Goal: Task Accomplishment & Management: Complete application form

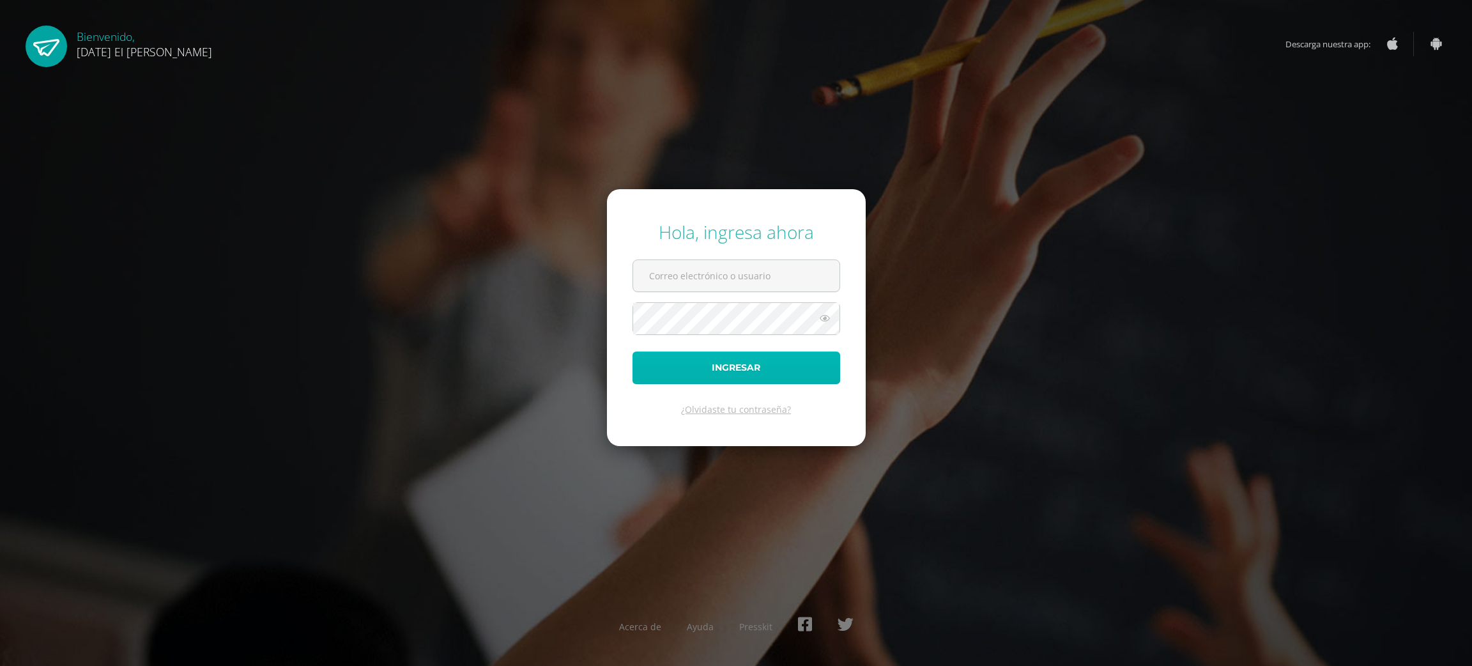
click at [698, 370] on button "Ingresar" at bounding box center [736, 367] width 208 height 33
click at [683, 263] on input "text" at bounding box center [736, 275] width 206 height 31
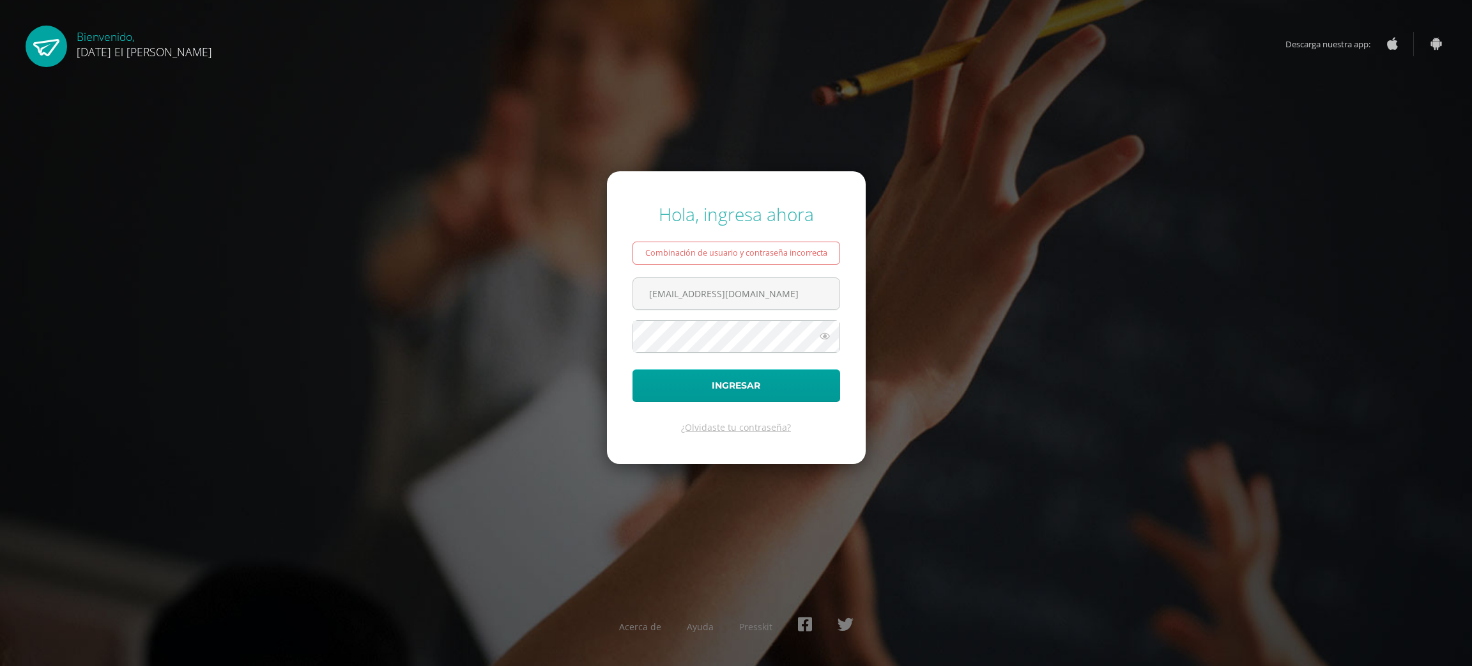
type input "[EMAIL_ADDRESS][DOMAIN_NAME]"
click at [743, 386] on button "Ingresar" at bounding box center [736, 385] width 208 height 33
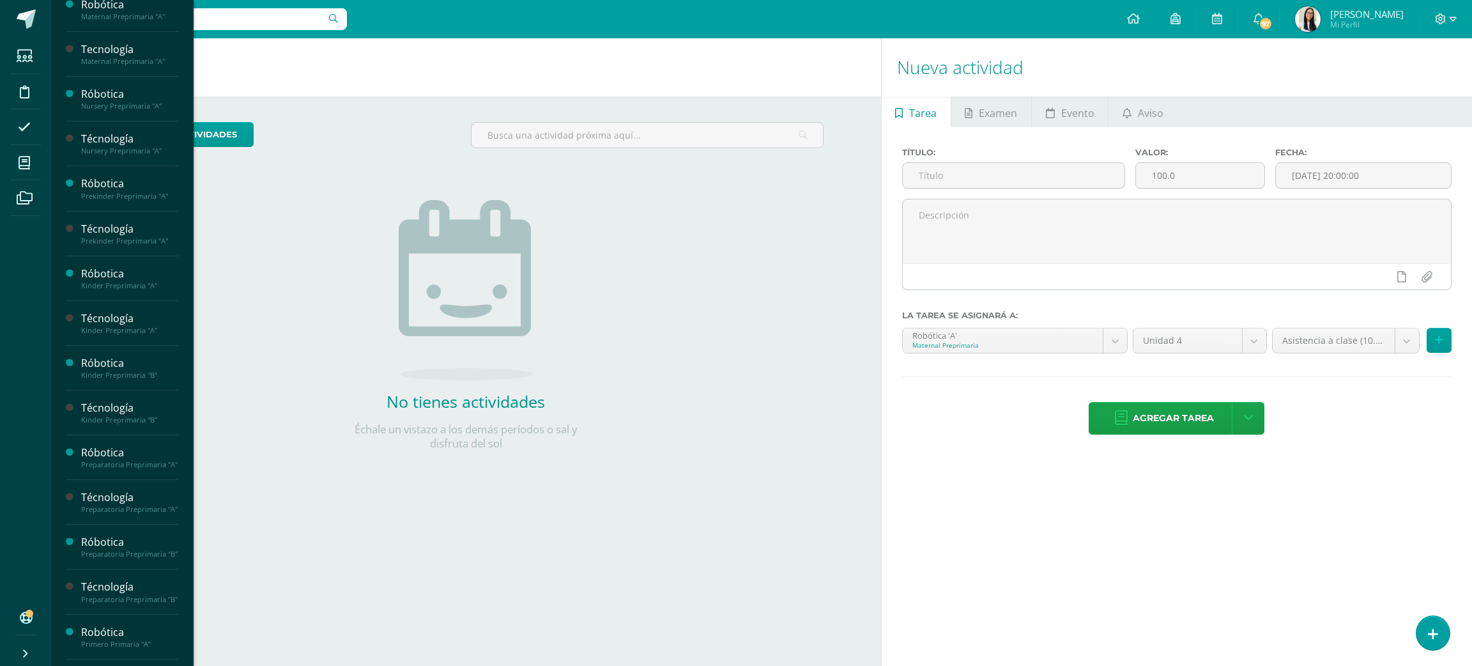
scroll to position [13, 0]
click at [125, 350] on span "Actividades" at bounding box center [119, 352] width 49 height 12
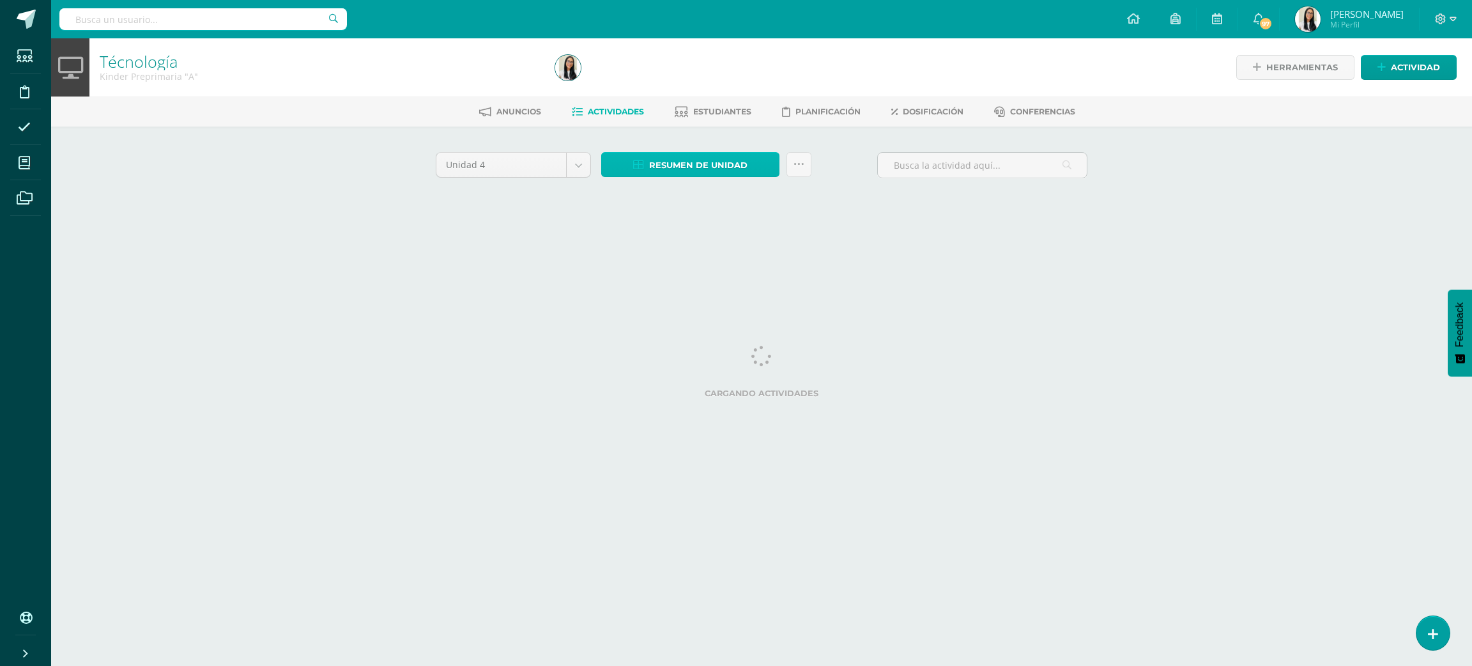
click at [615, 160] on link "Resumen de unidad" at bounding box center [690, 164] width 178 height 25
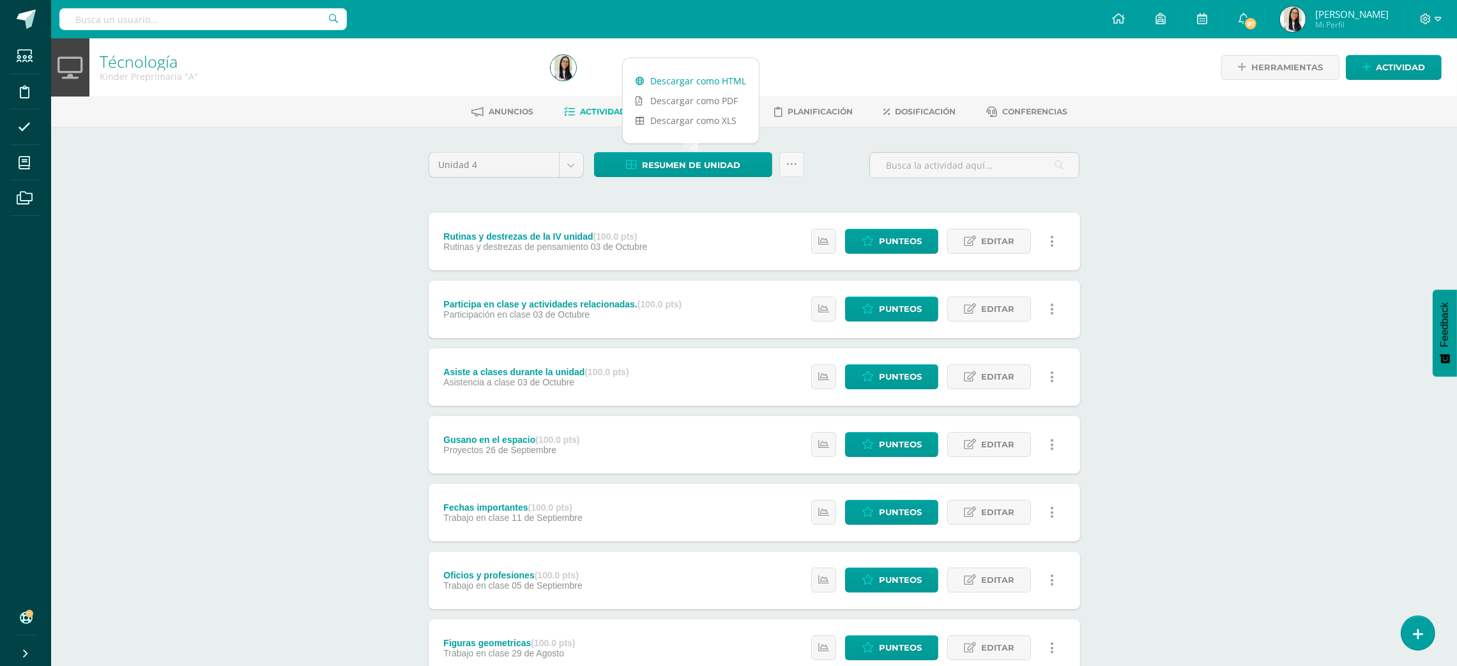
click at [673, 75] on link "Descargar como HTML" at bounding box center [691, 81] width 136 height 20
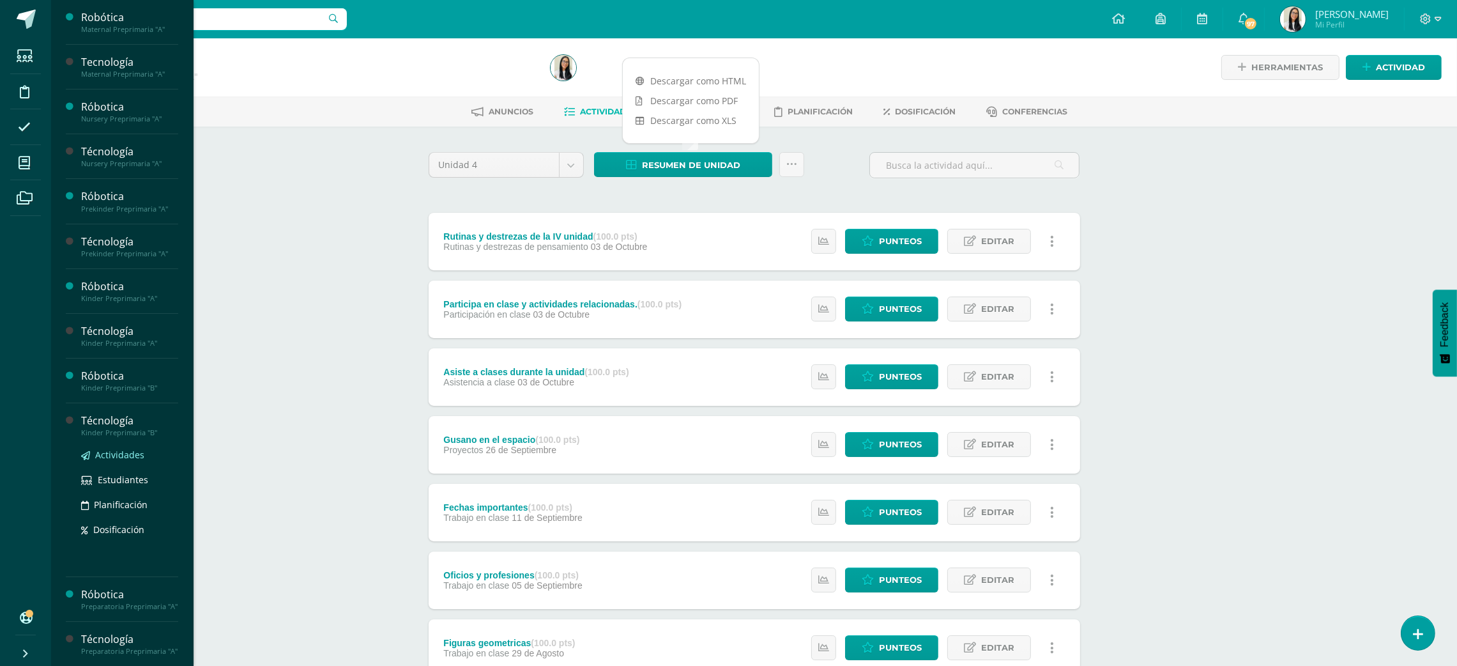
click at [126, 454] on span "Actividades" at bounding box center [119, 454] width 49 height 12
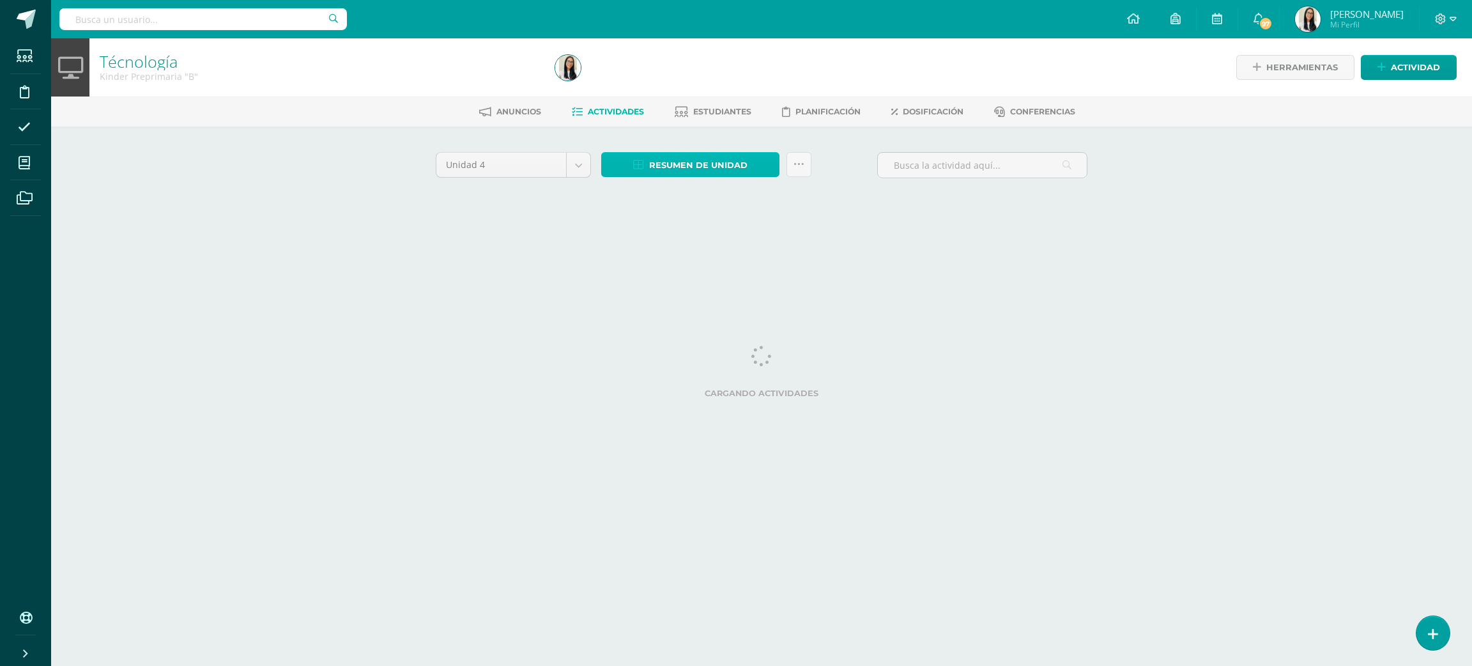
click at [677, 164] on span "Resumen de unidad" at bounding box center [698, 165] width 98 height 24
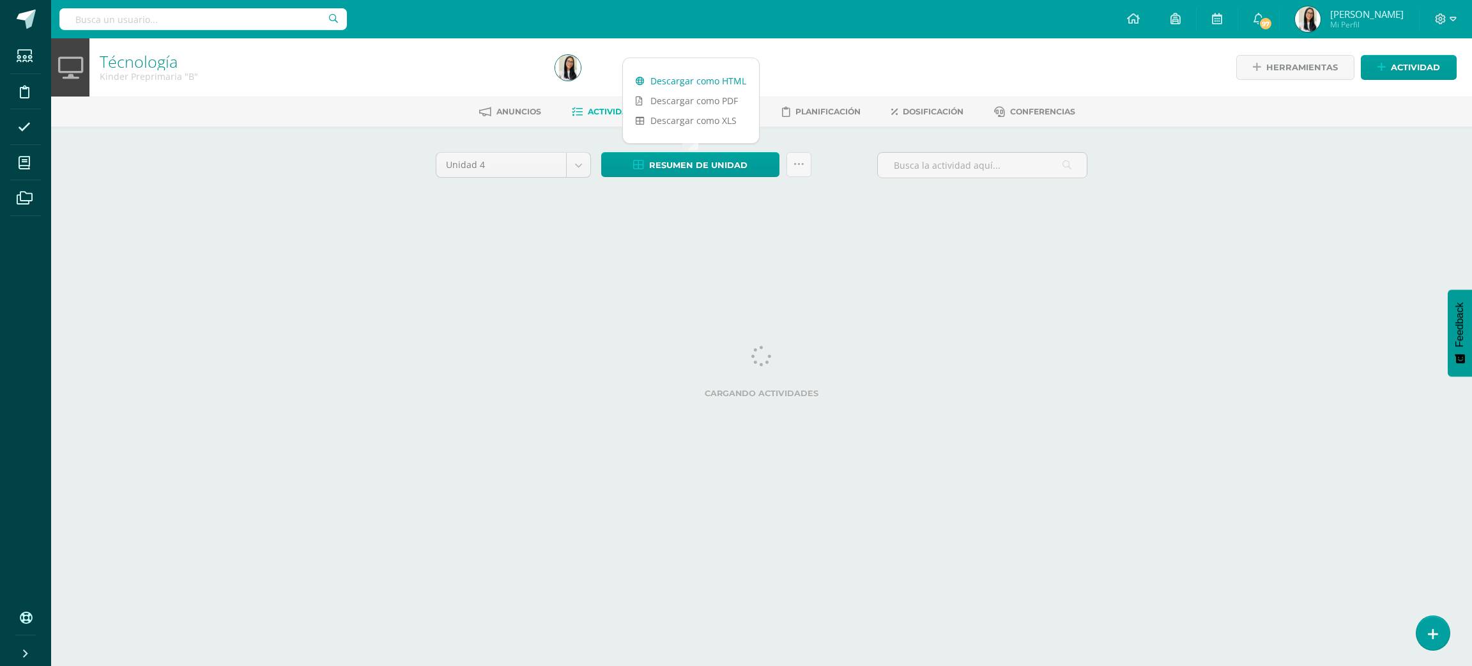
click at [682, 86] on link "Descargar como HTML" at bounding box center [691, 81] width 136 height 20
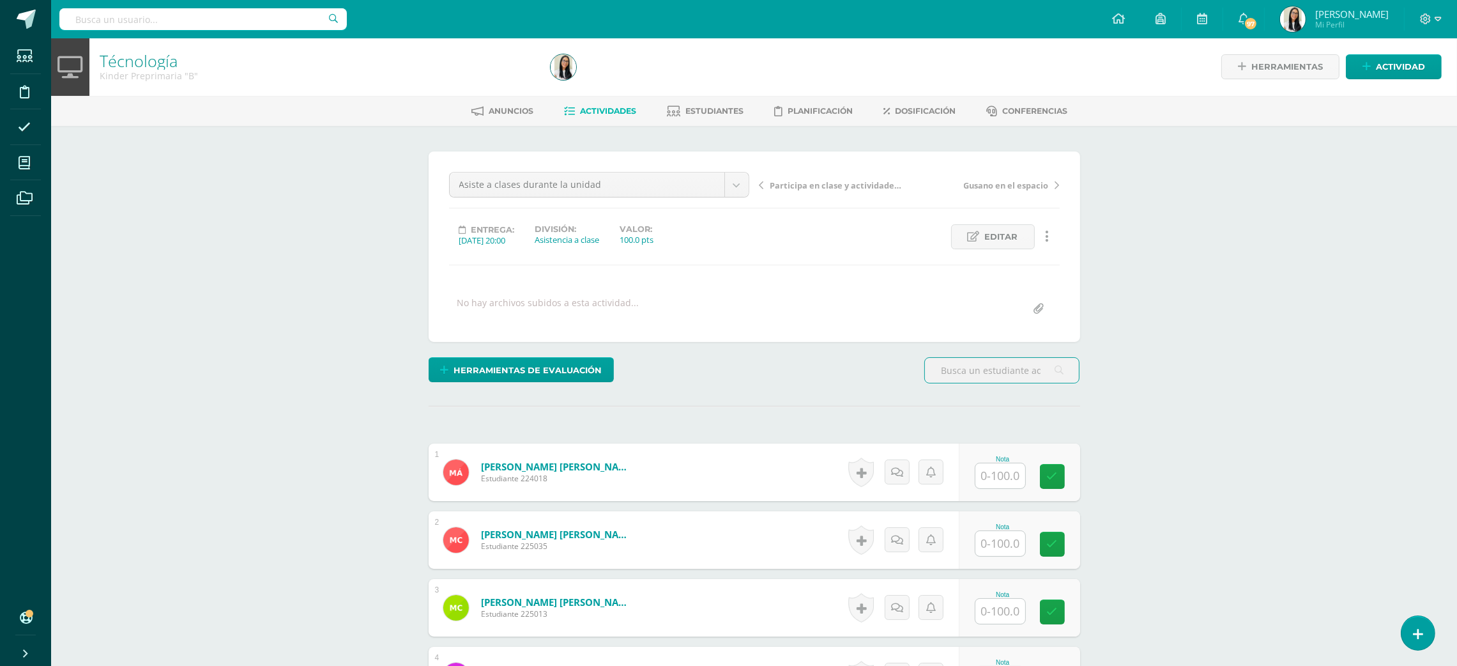
scroll to position [1, 0]
click at [984, 477] on input "text" at bounding box center [1007, 475] width 51 height 26
type input "100"
type input "90"
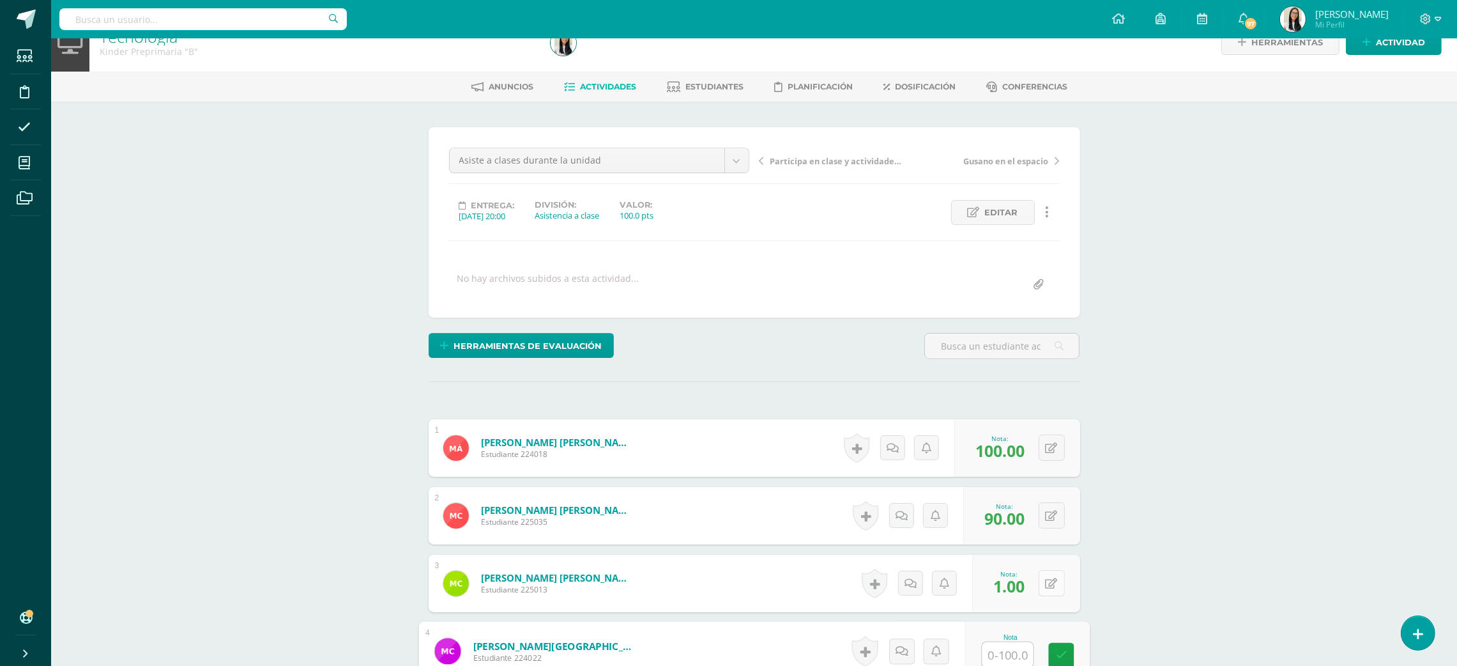
click at [1058, 581] on button at bounding box center [1052, 583] width 26 height 26
type input "100"
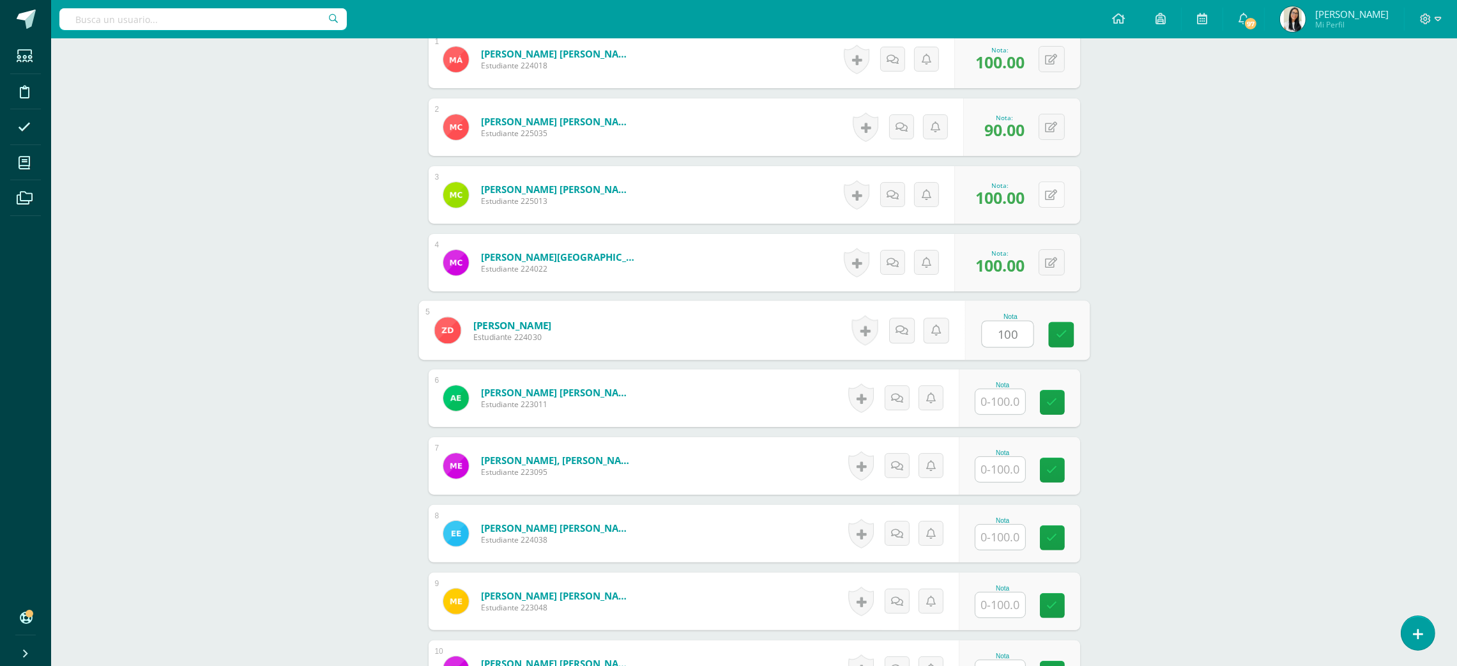
type input "100"
type input "95"
type input "100"
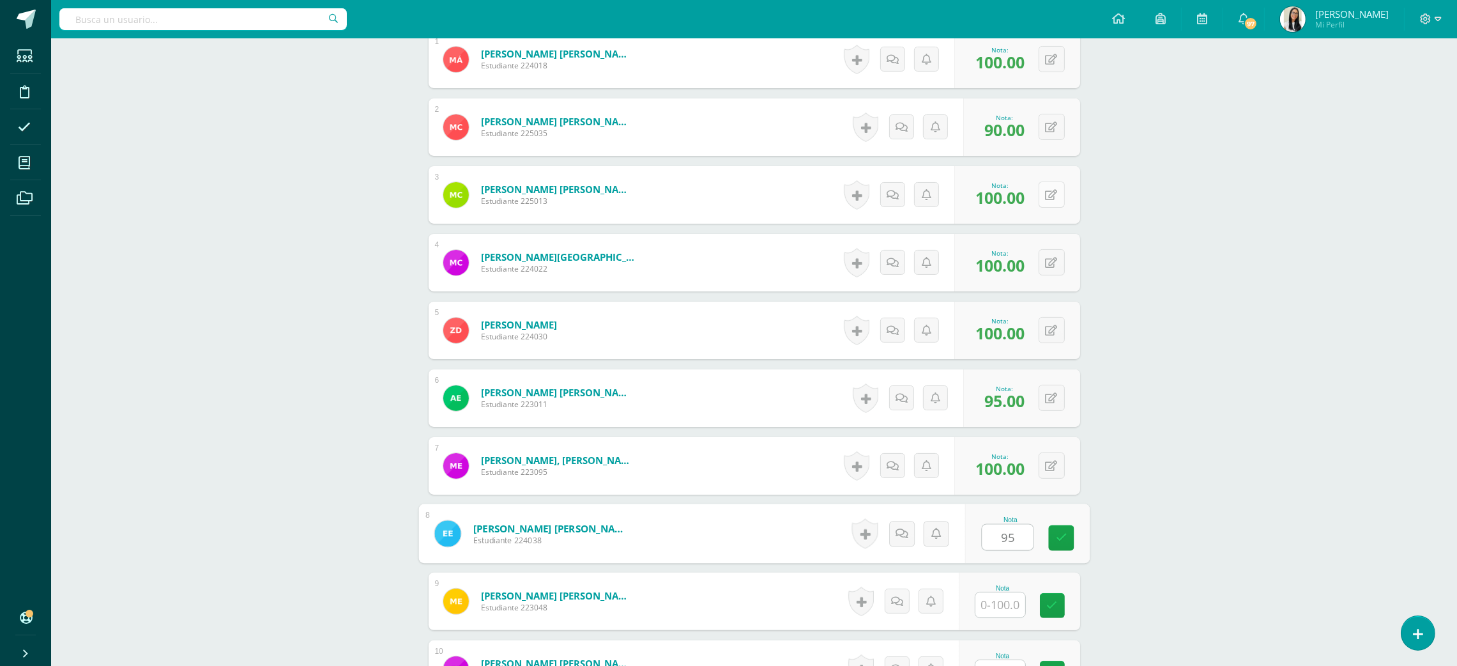
type input "95"
click at [1002, 611] on input "text" at bounding box center [1000, 604] width 50 height 25
type input "95"
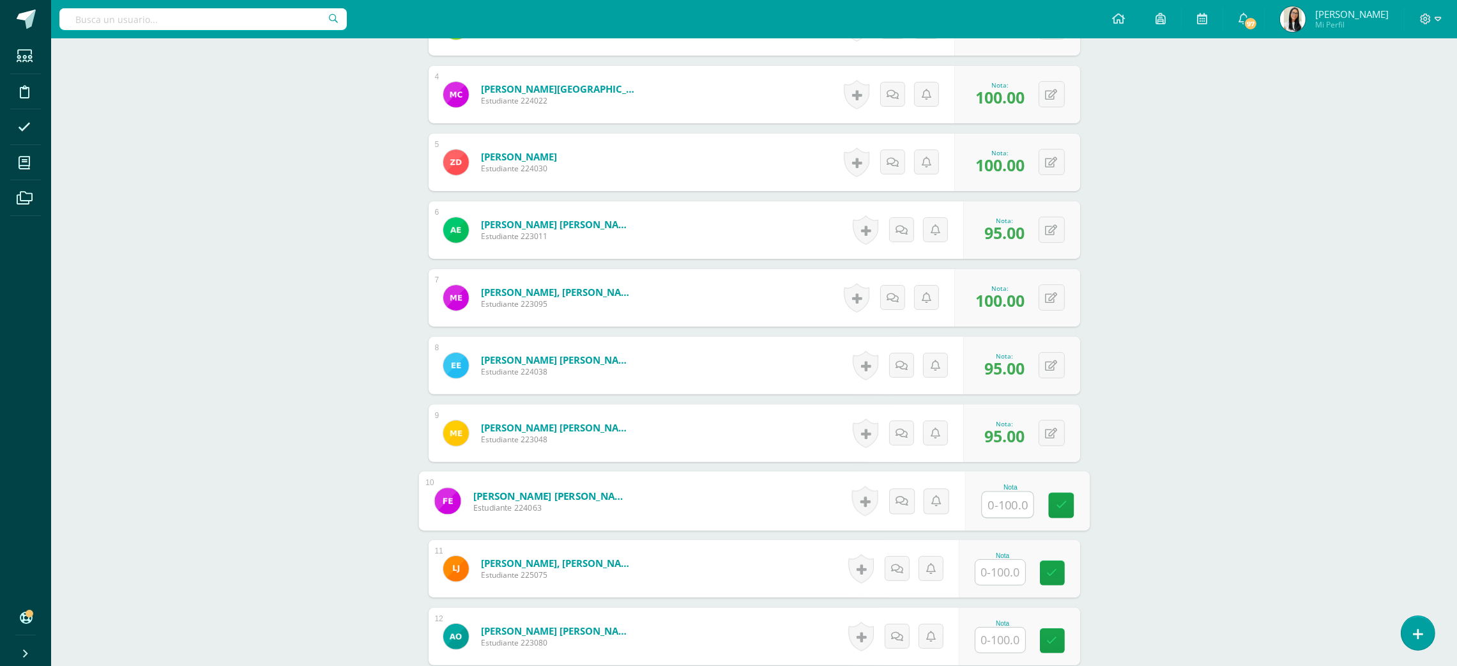
scroll to position [702, 0]
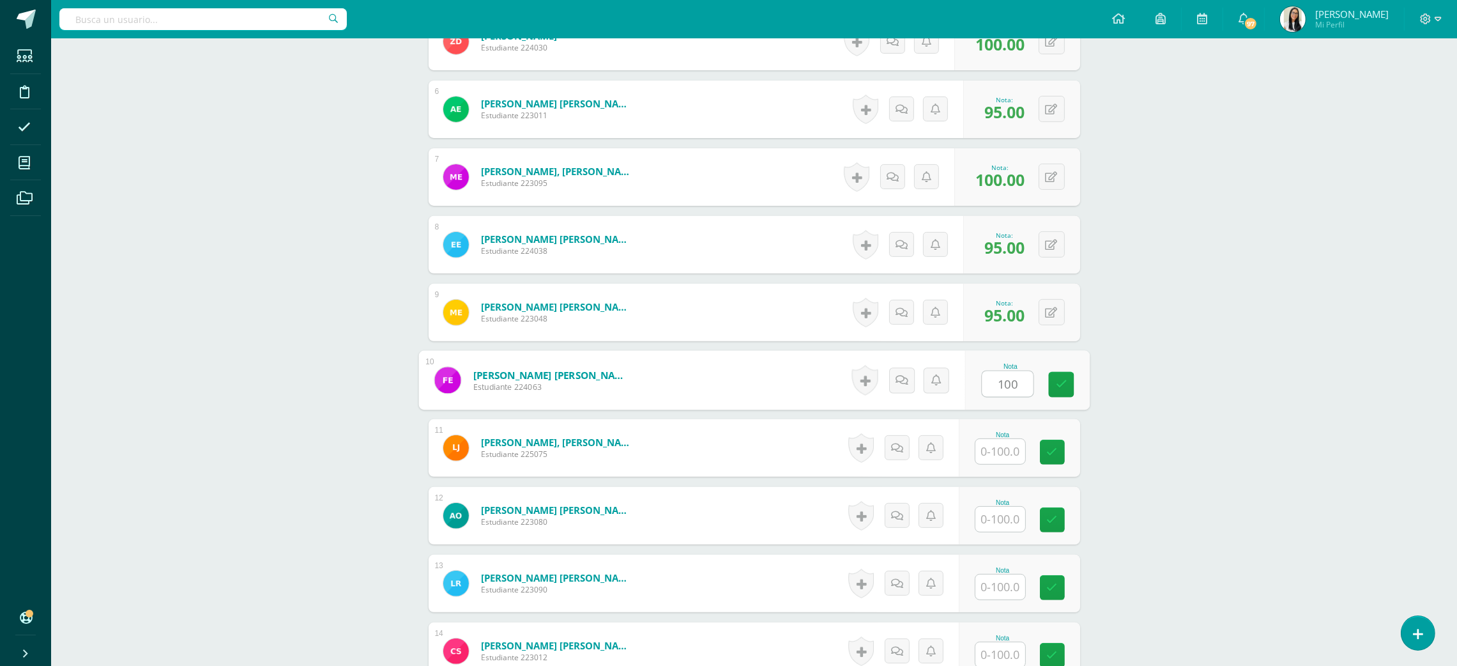
type input "100"
click at [993, 462] on input "text" at bounding box center [1000, 451] width 50 height 25
type input "90"
type input "100"
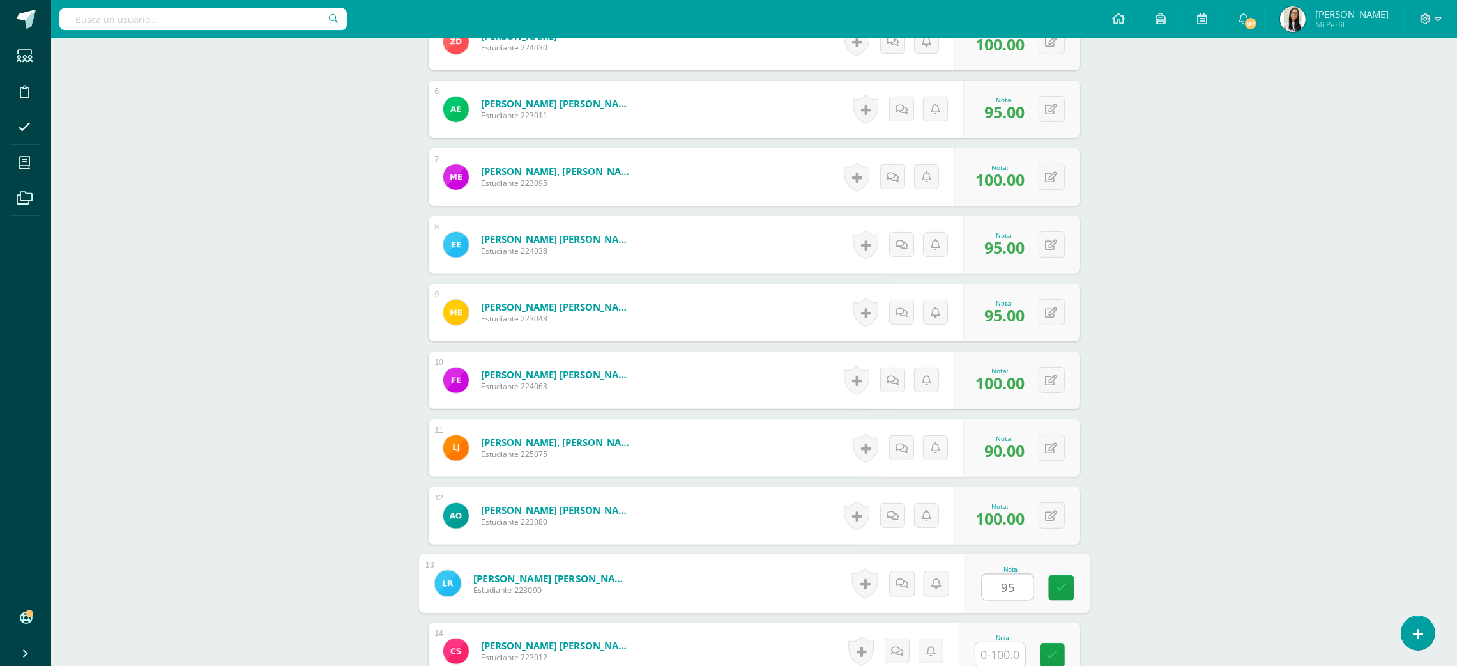
type input "95"
type input "100"
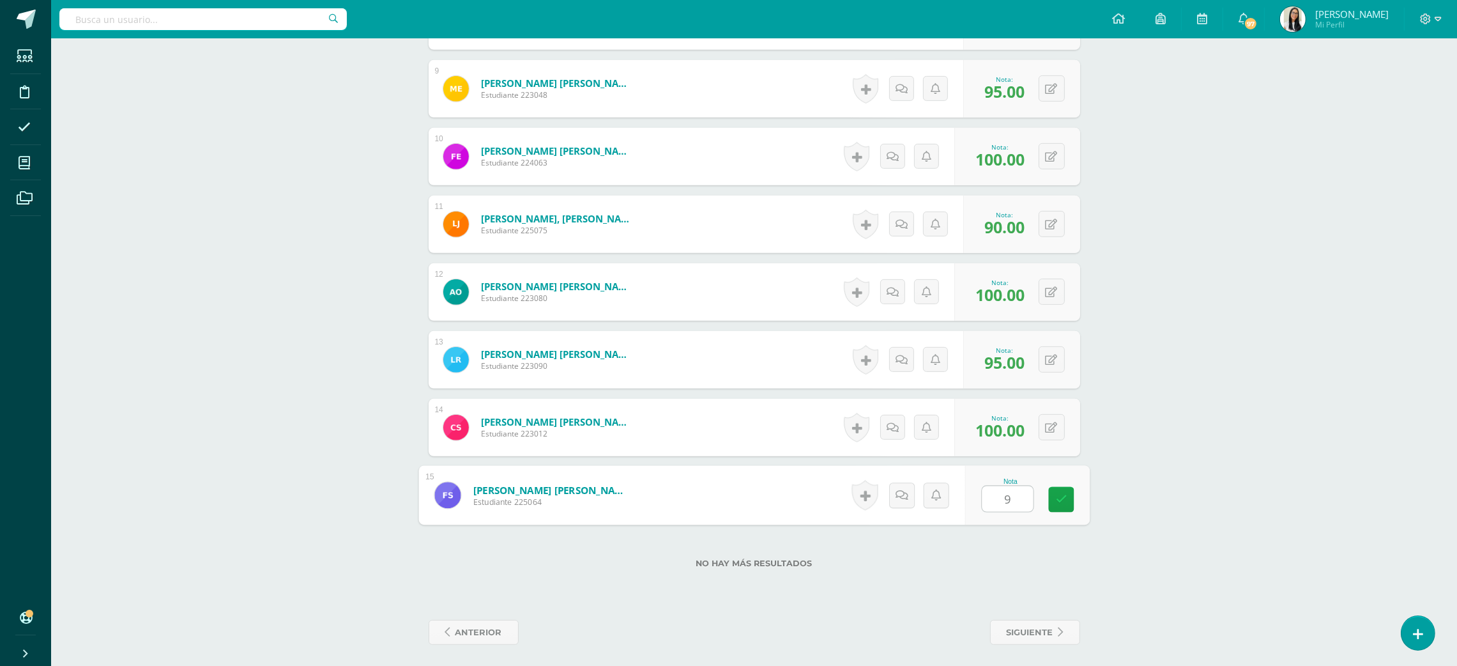
type input "95"
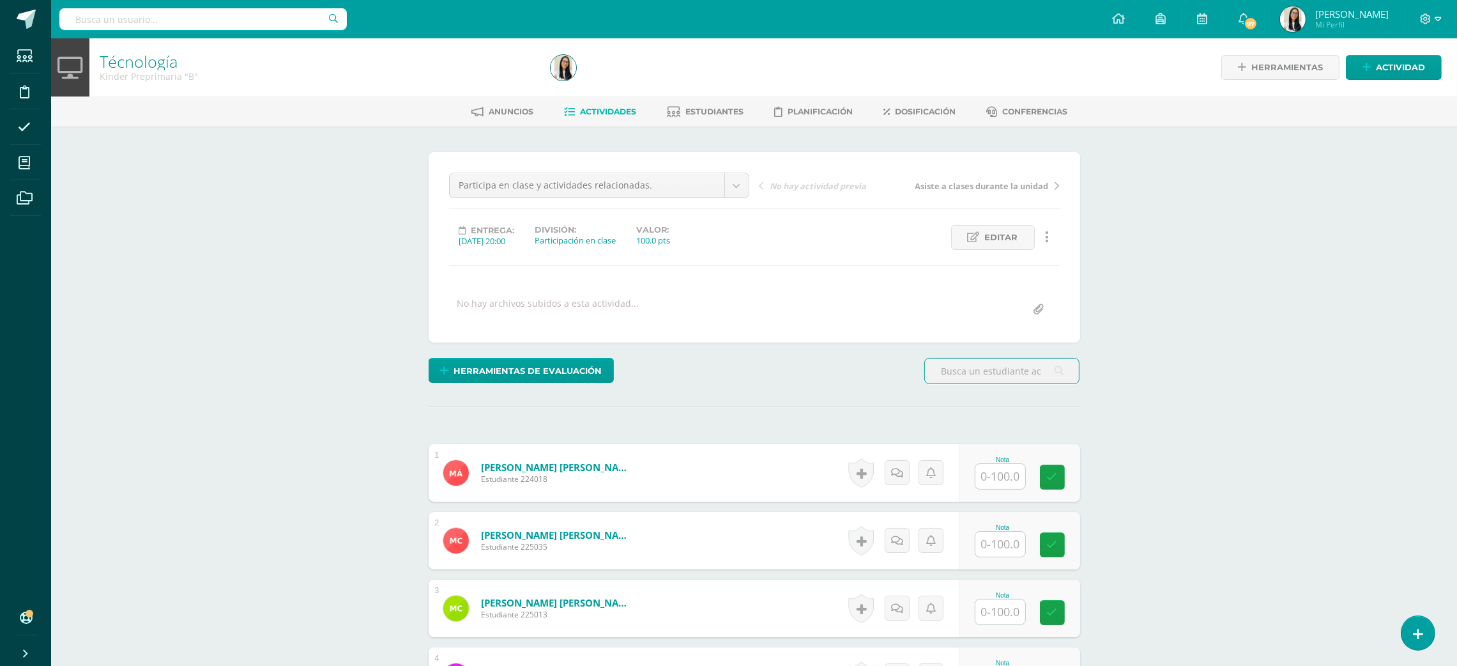
scroll to position [1, 0]
click at [1010, 477] on input "text" at bounding box center [1007, 476] width 51 height 26
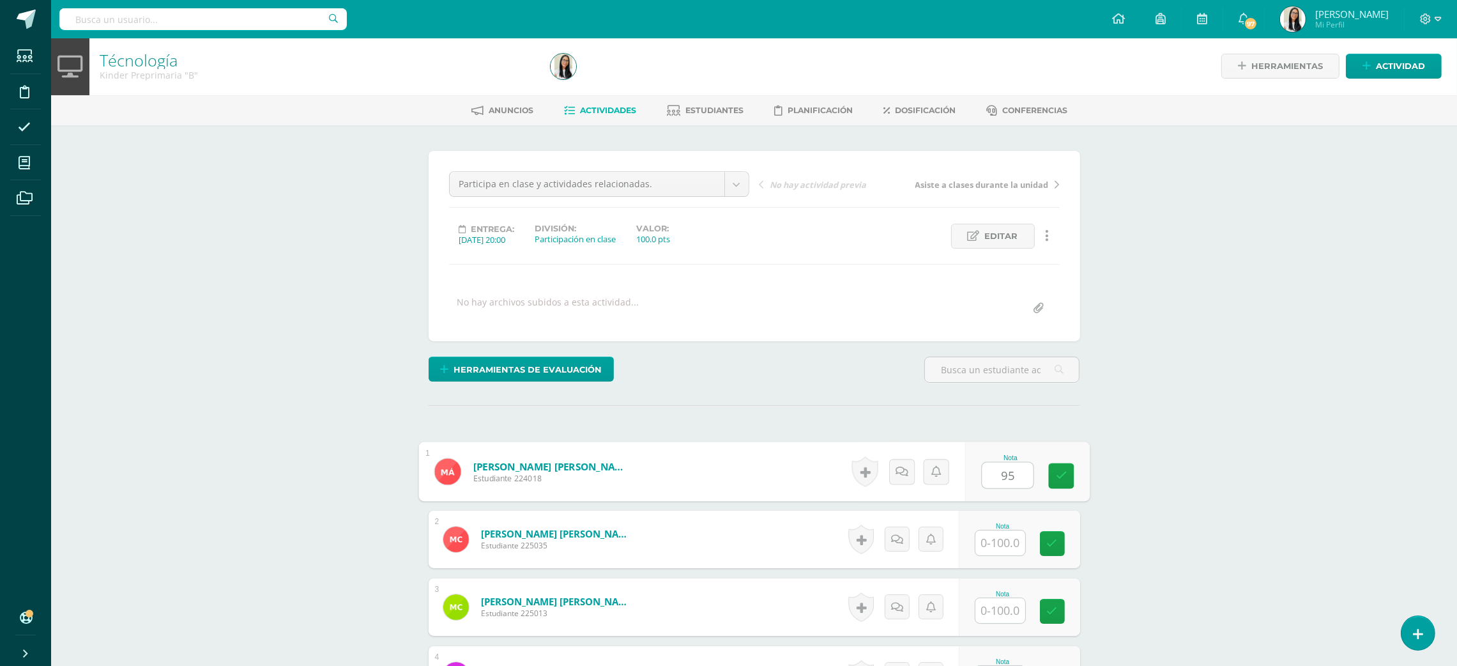
type input "95"
type input "9"
type input "100"
type input "9"
type input "100"
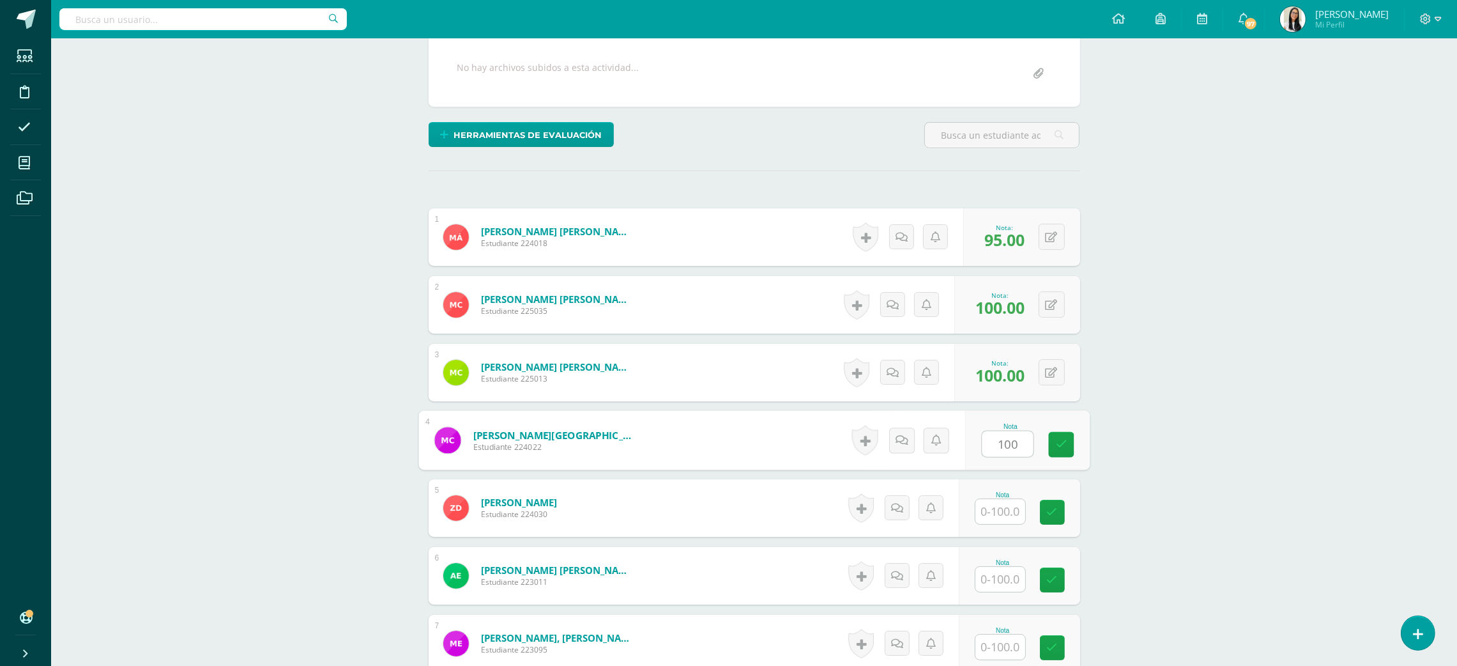
scroll to position [250, 0]
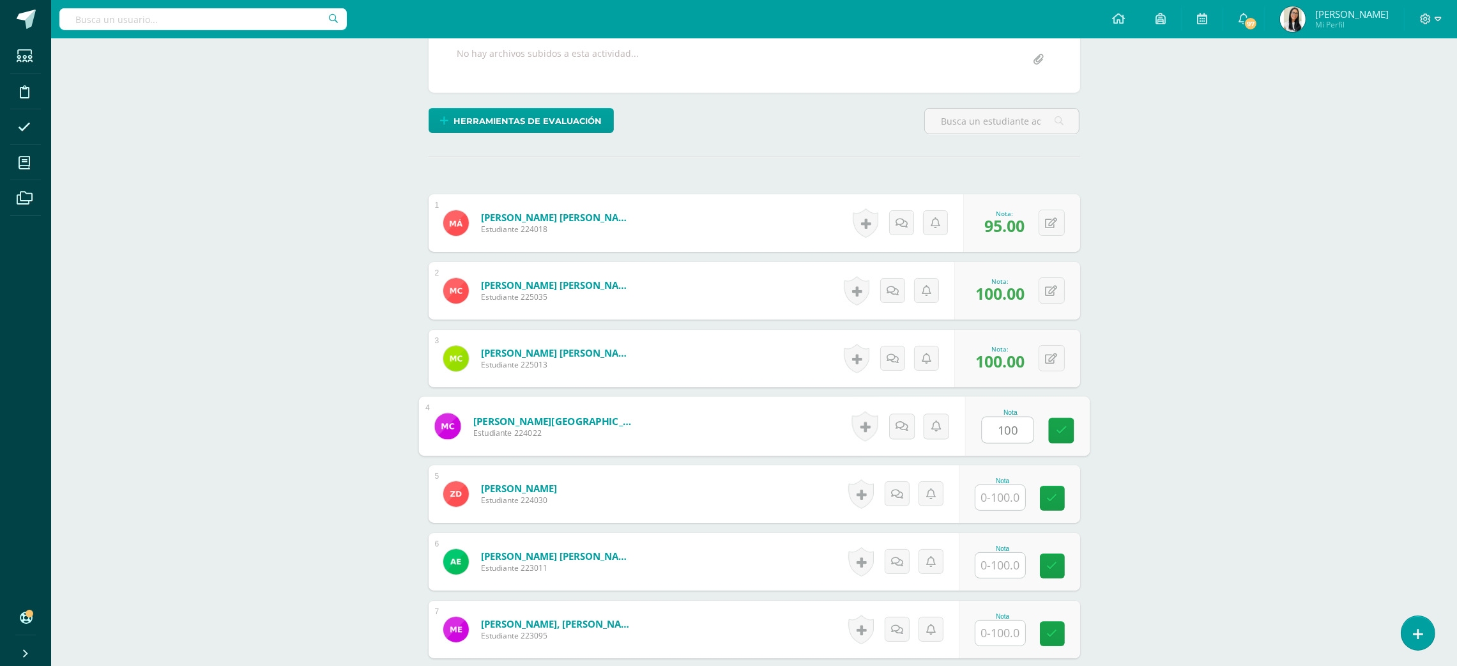
type input "100"
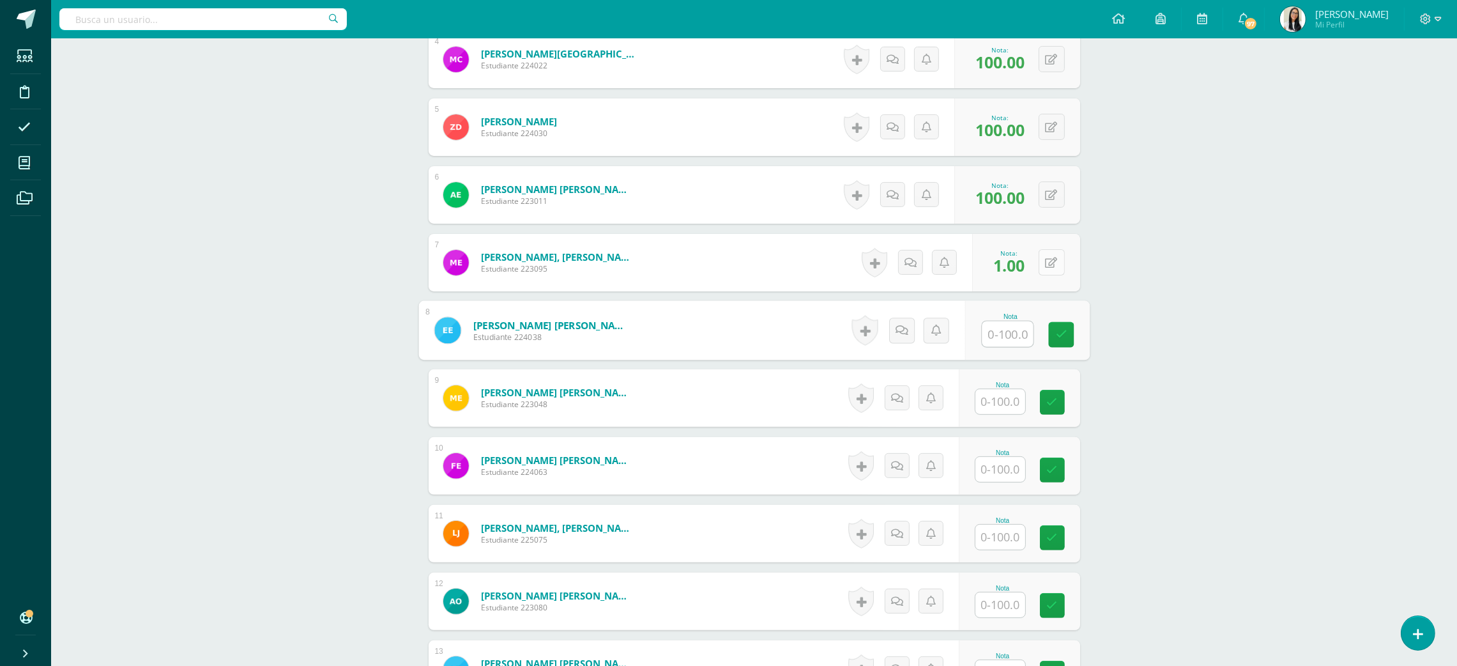
click at [1058, 269] on button at bounding box center [1052, 262] width 26 height 26
type input "100"
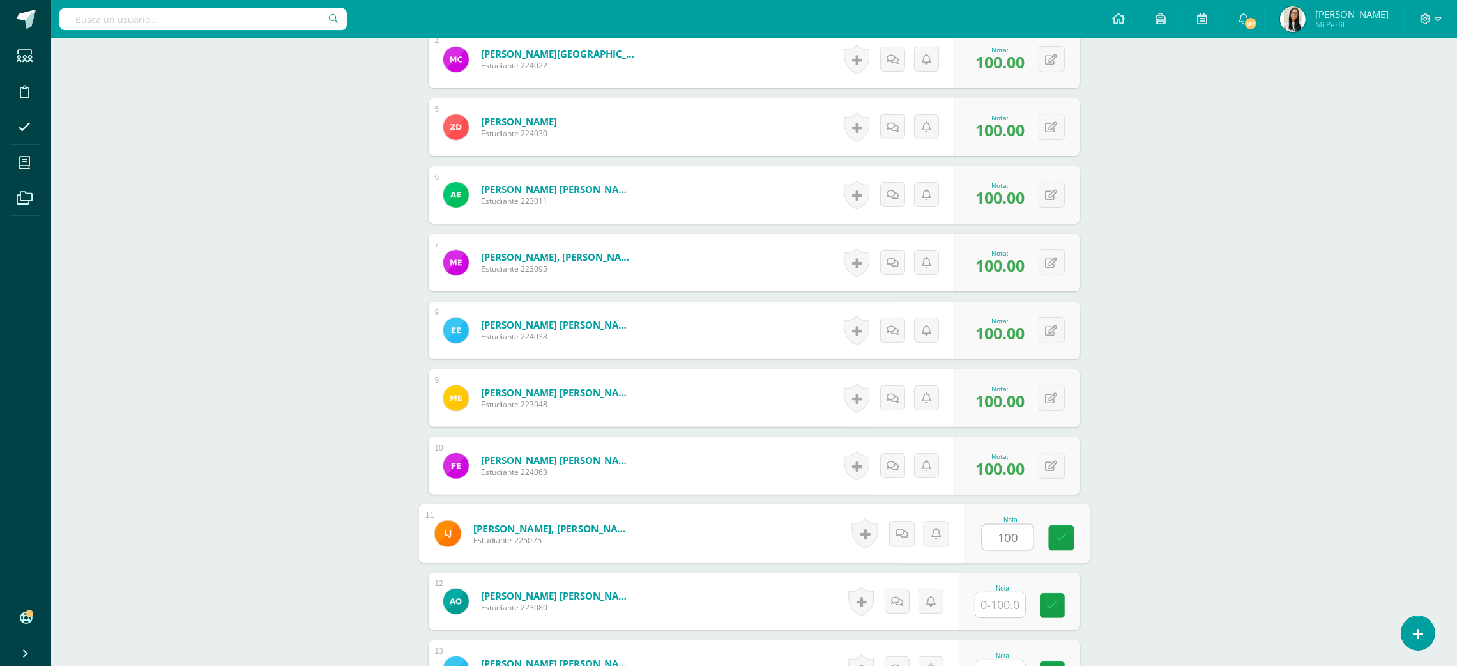
type input "100"
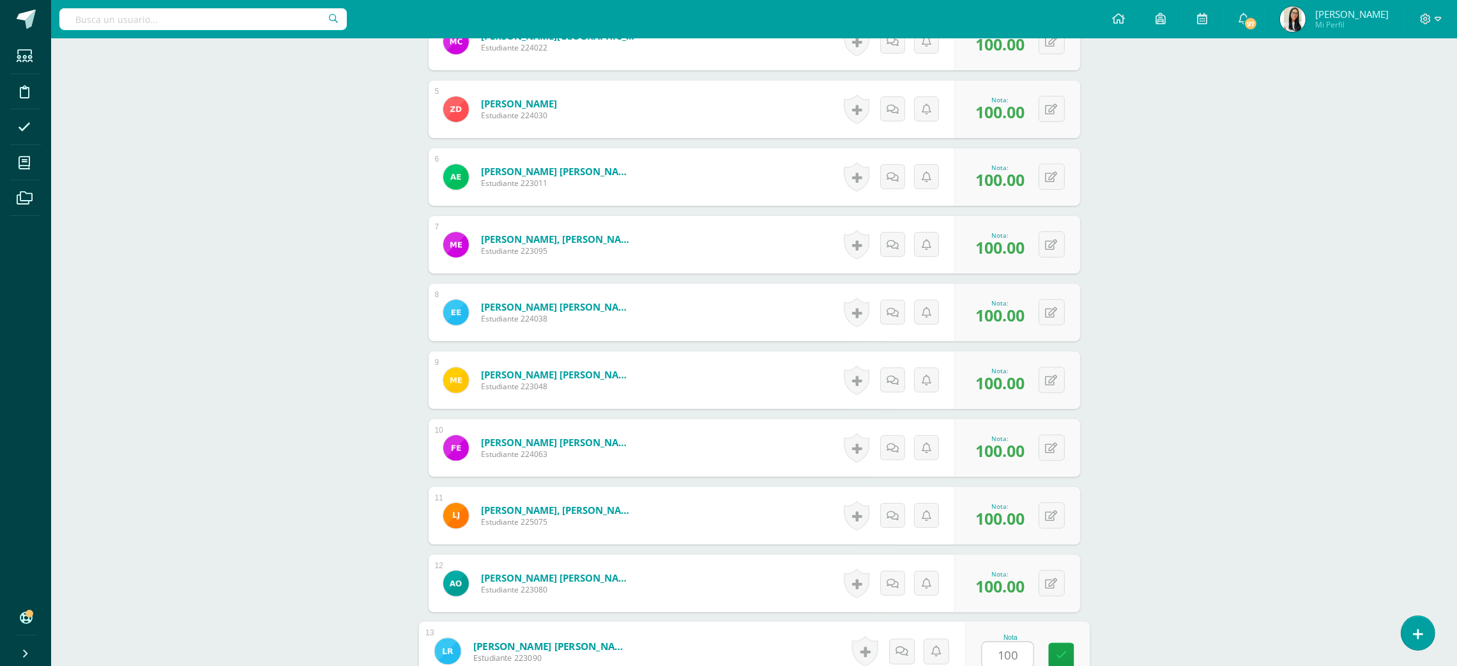
type input "100"
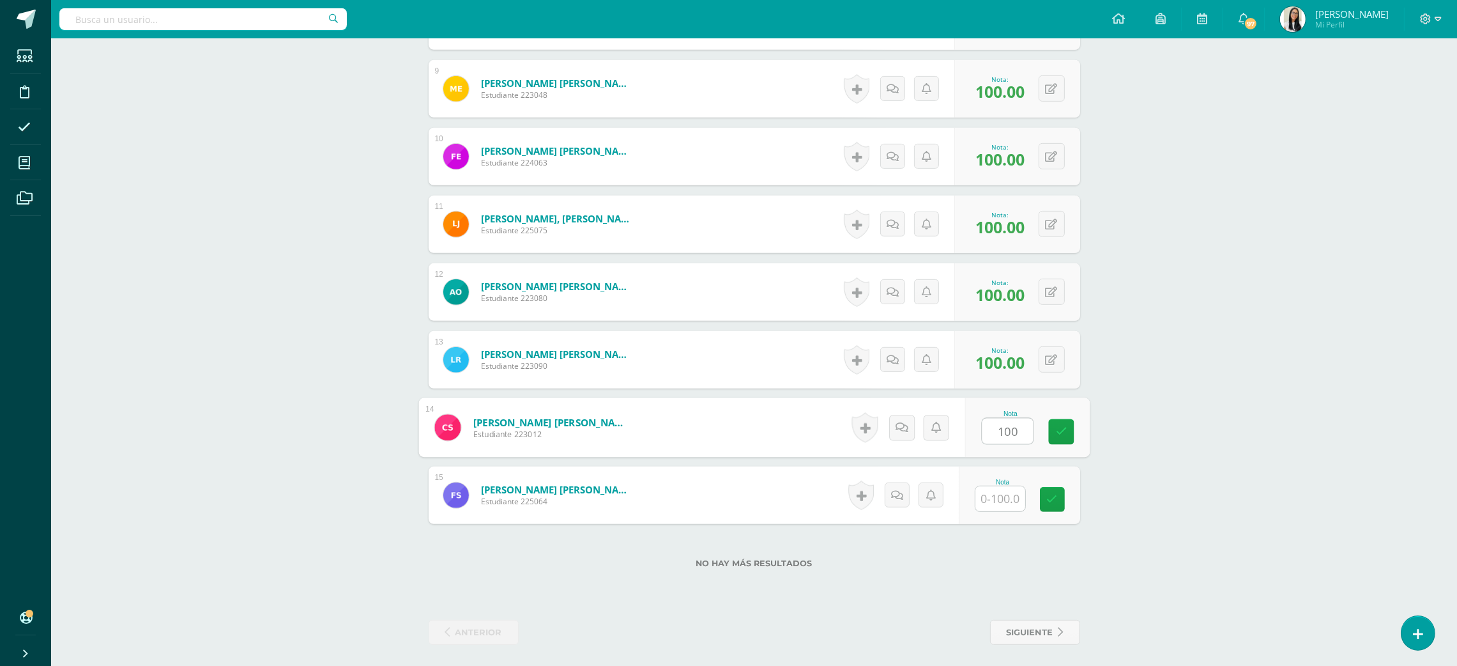
type input "100"
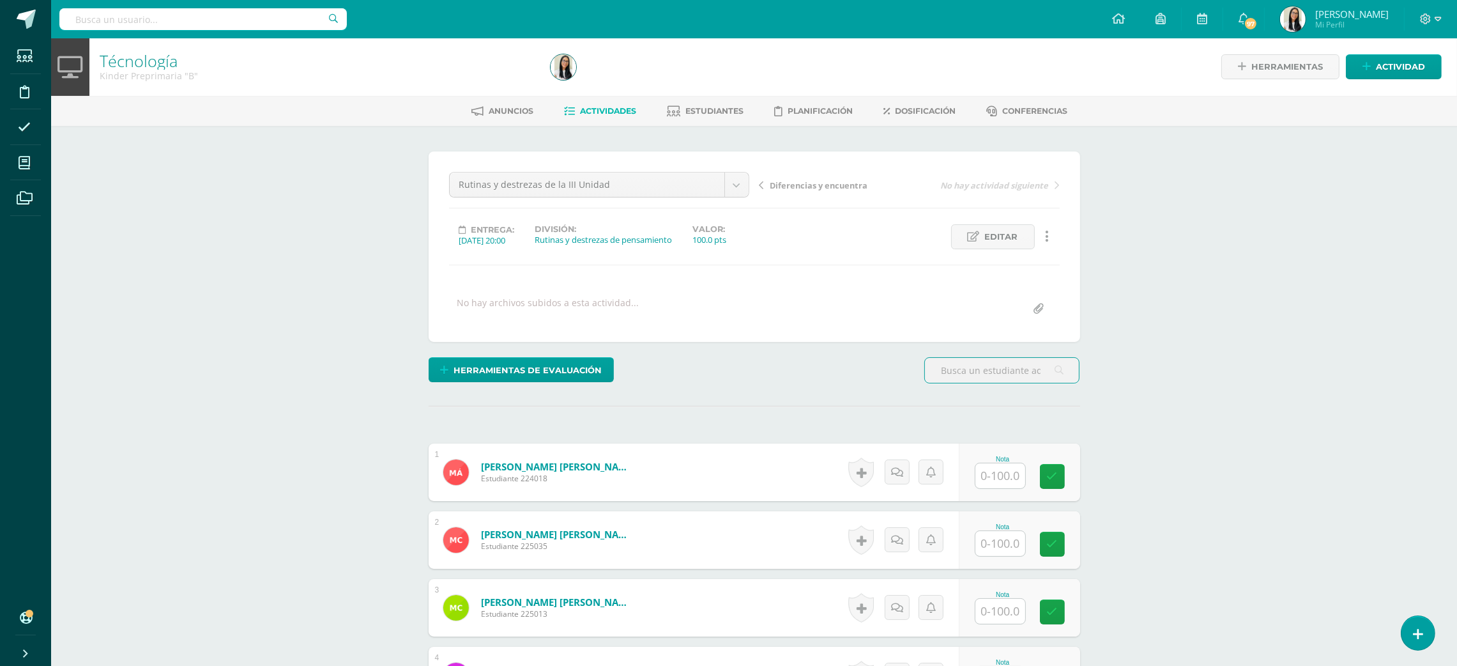
click at [1009, 488] on input "text" at bounding box center [1000, 475] width 50 height 25
type input "96"
type input "97"
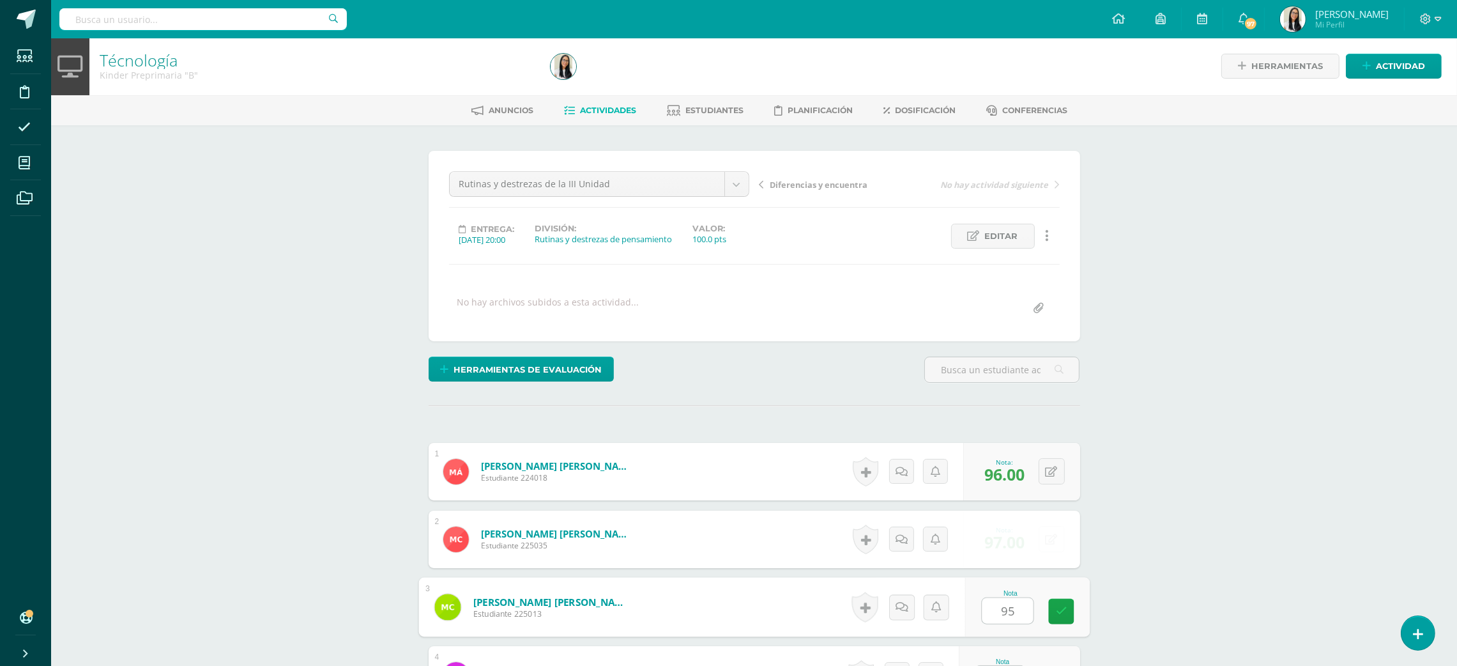
type input "95"
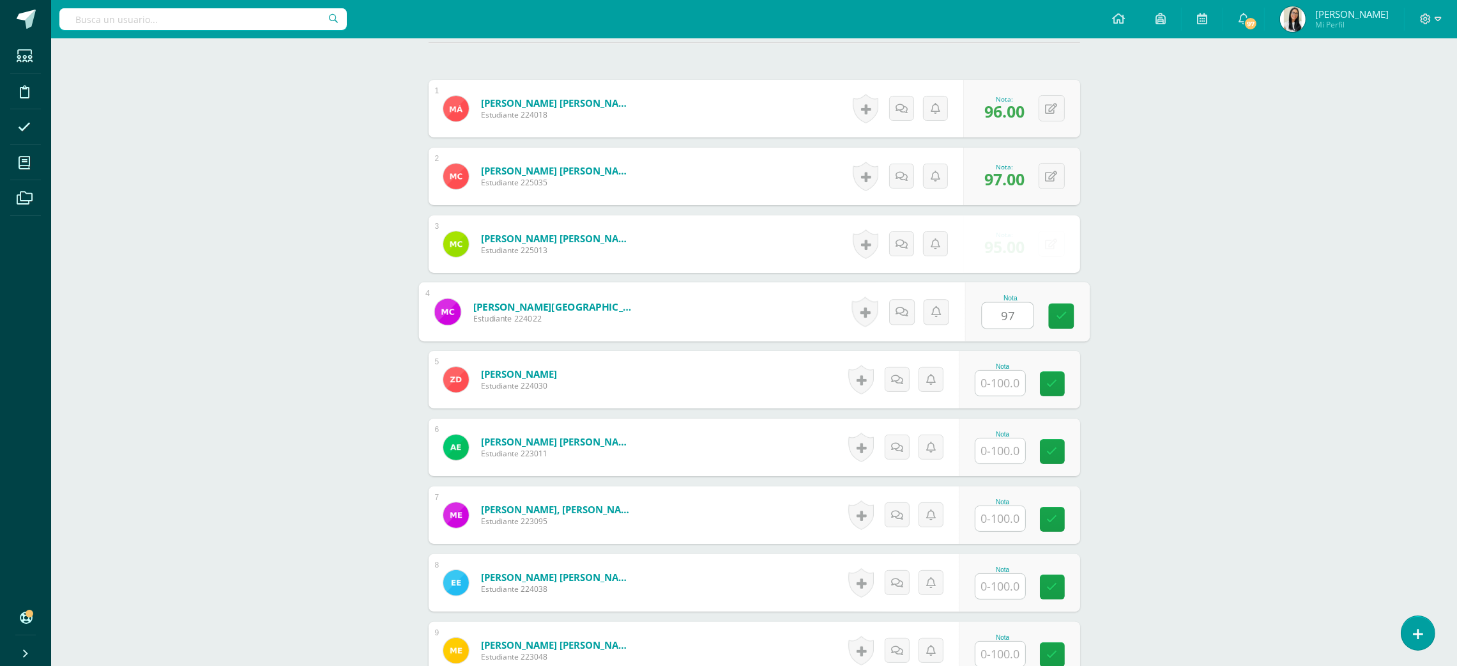
type input "97"
type input "95"
type input "97"
type input "95"
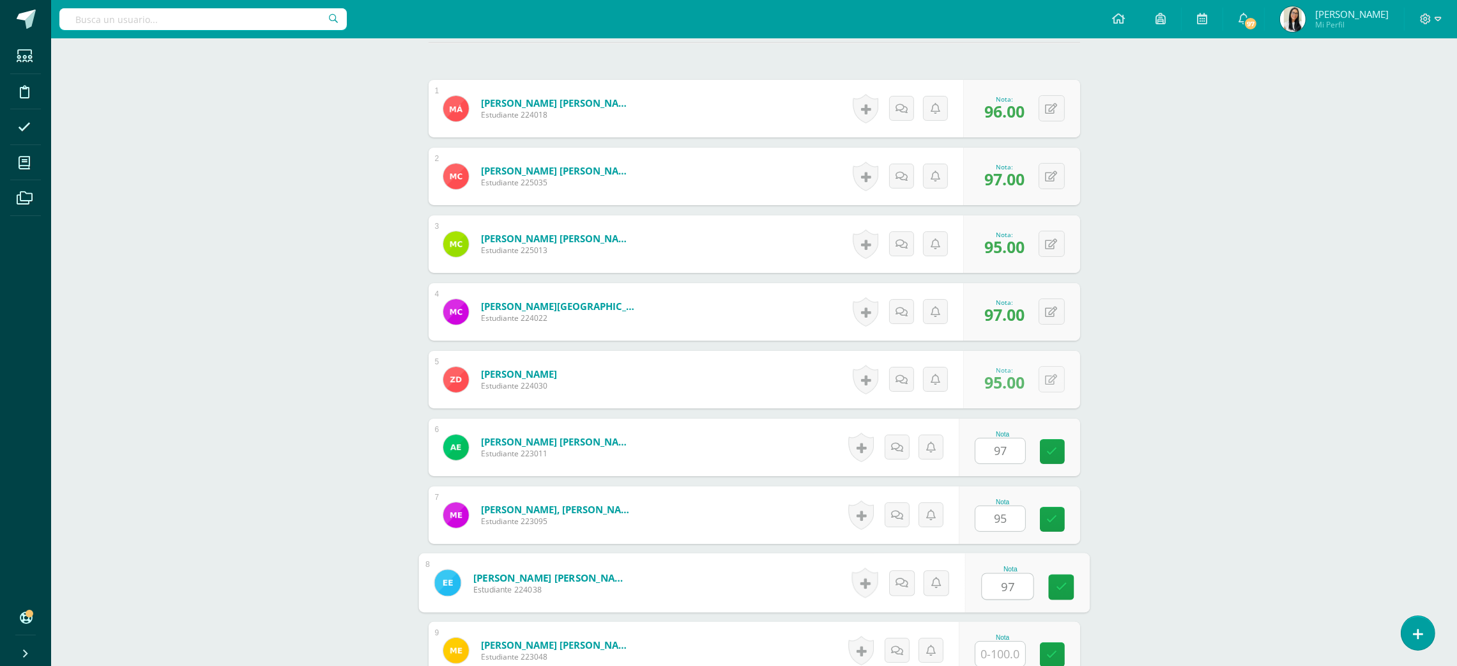
type input "97"
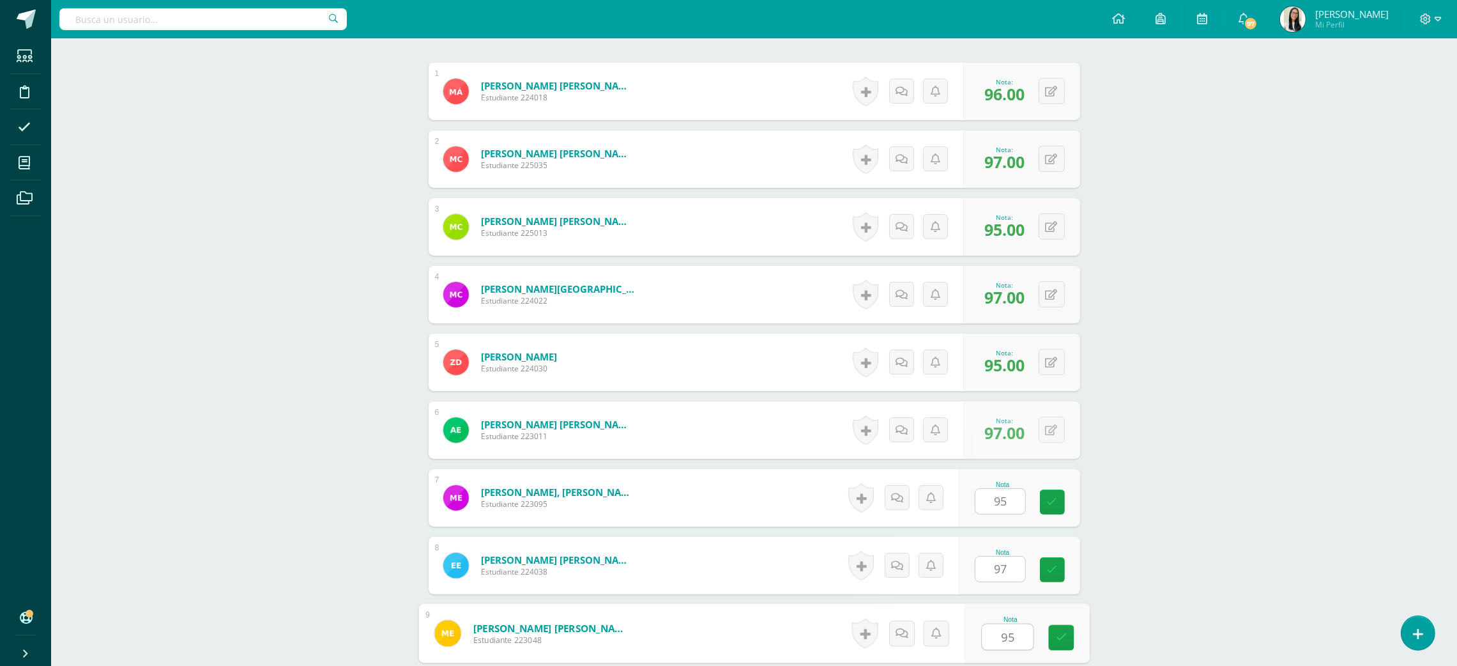
type input "95"
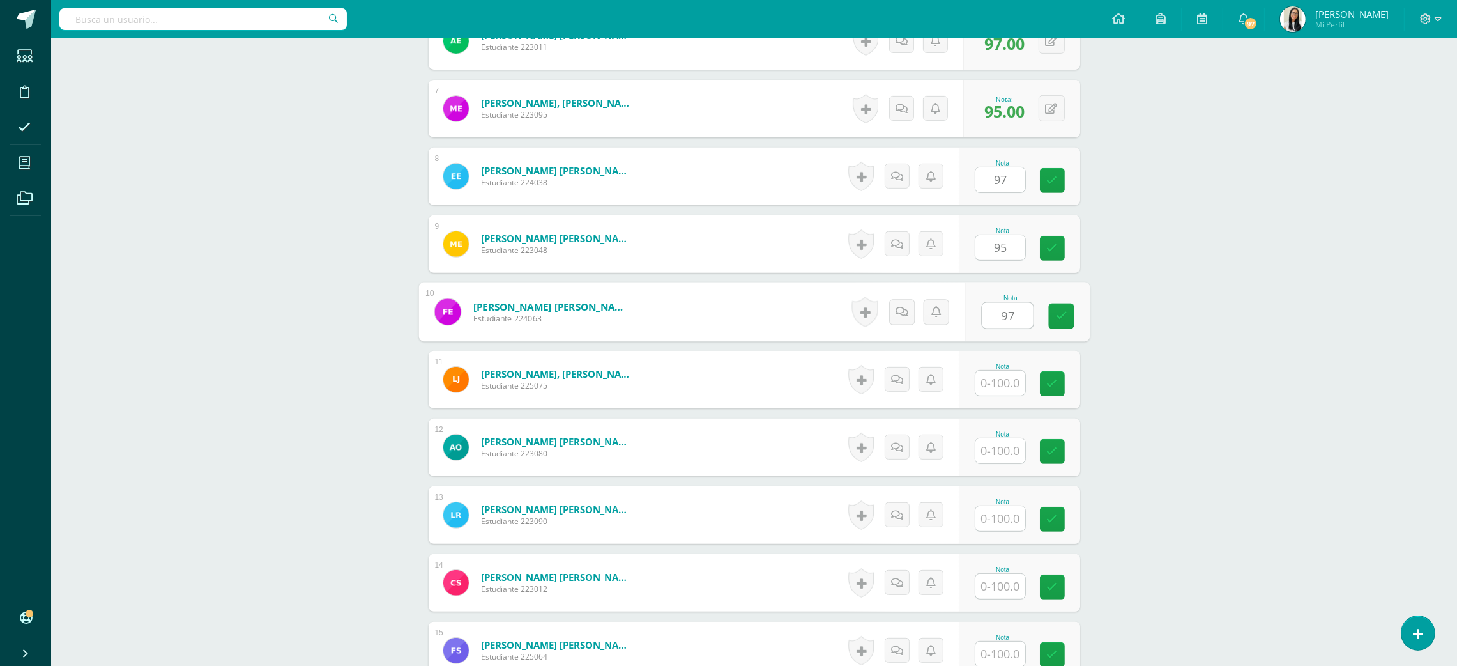
type input "97"
type input "95"
type input "97"
type input "95"
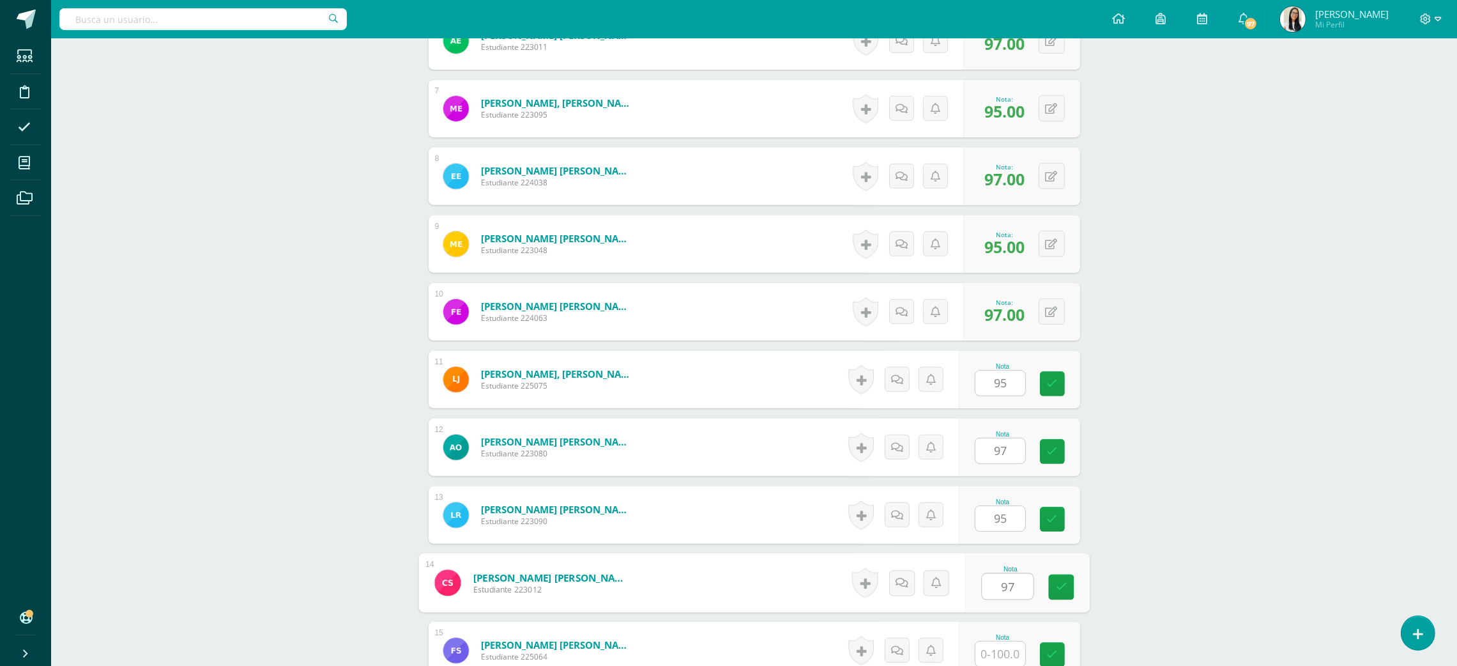
type input "97"
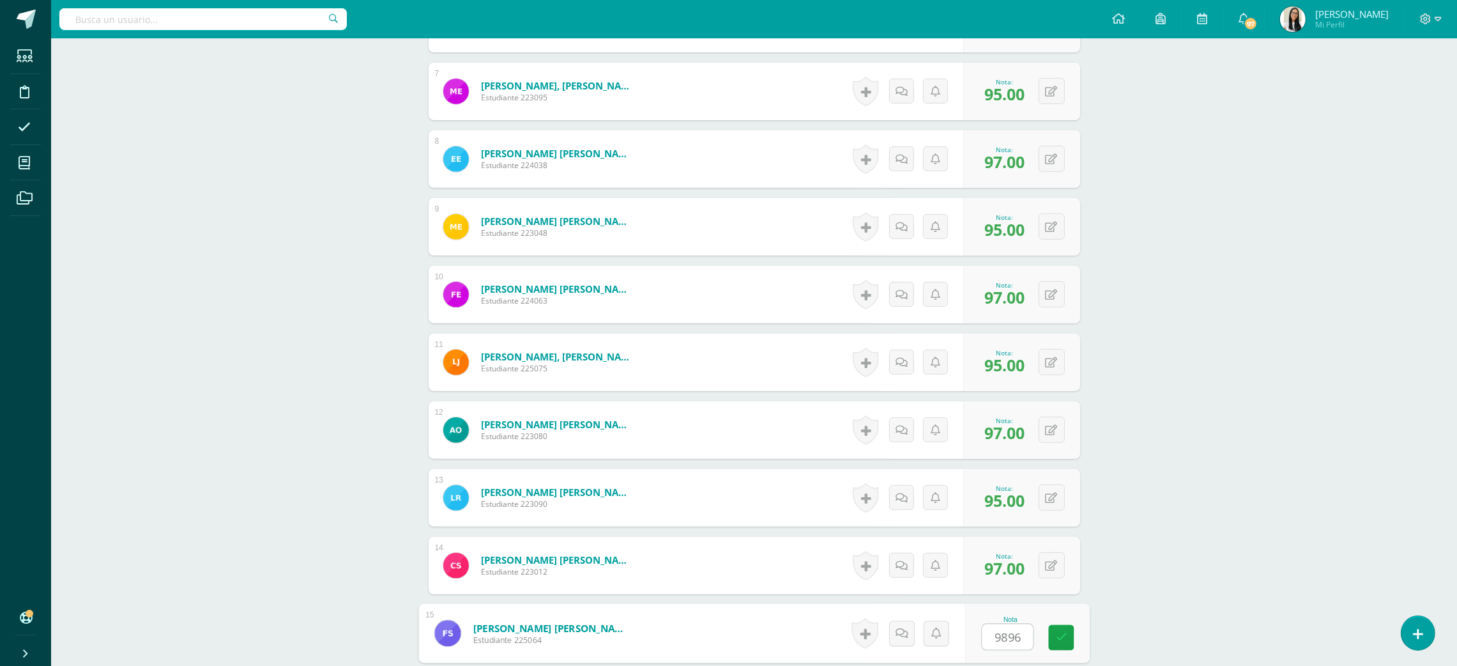
type input "98969"
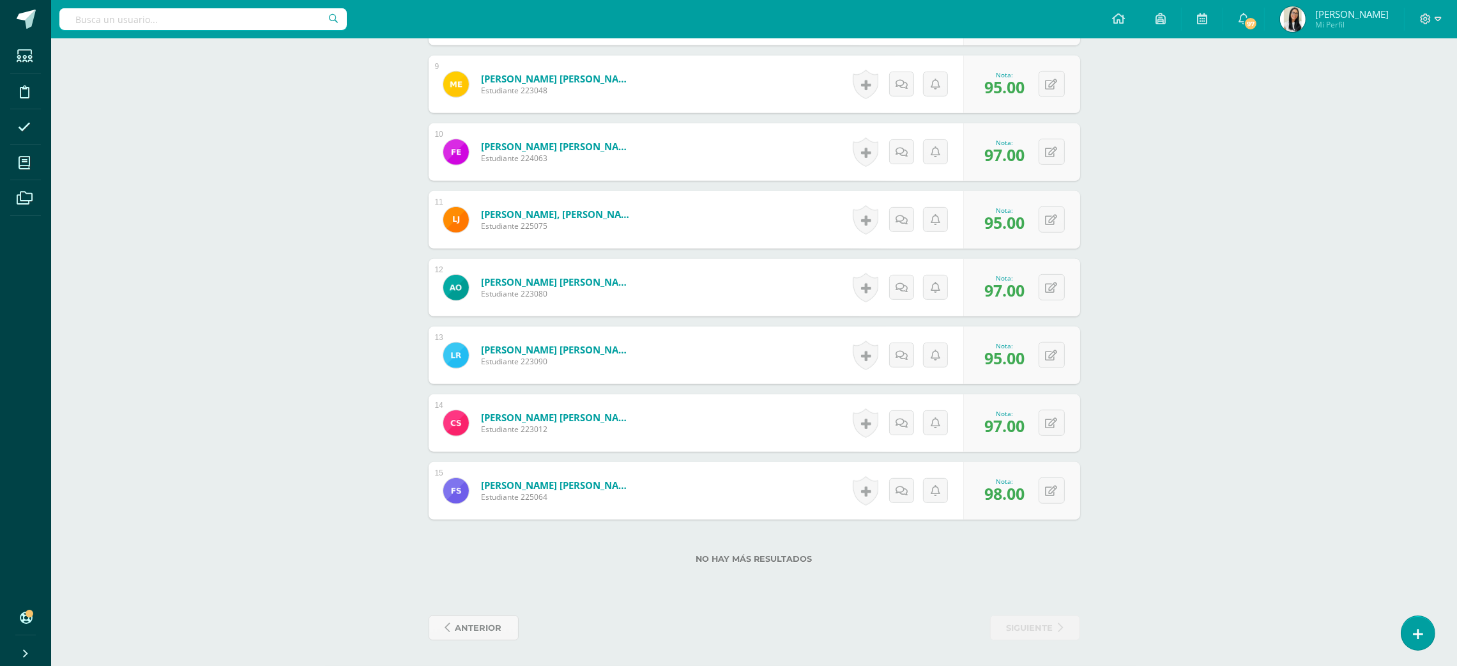
scroll to position [944, 0]
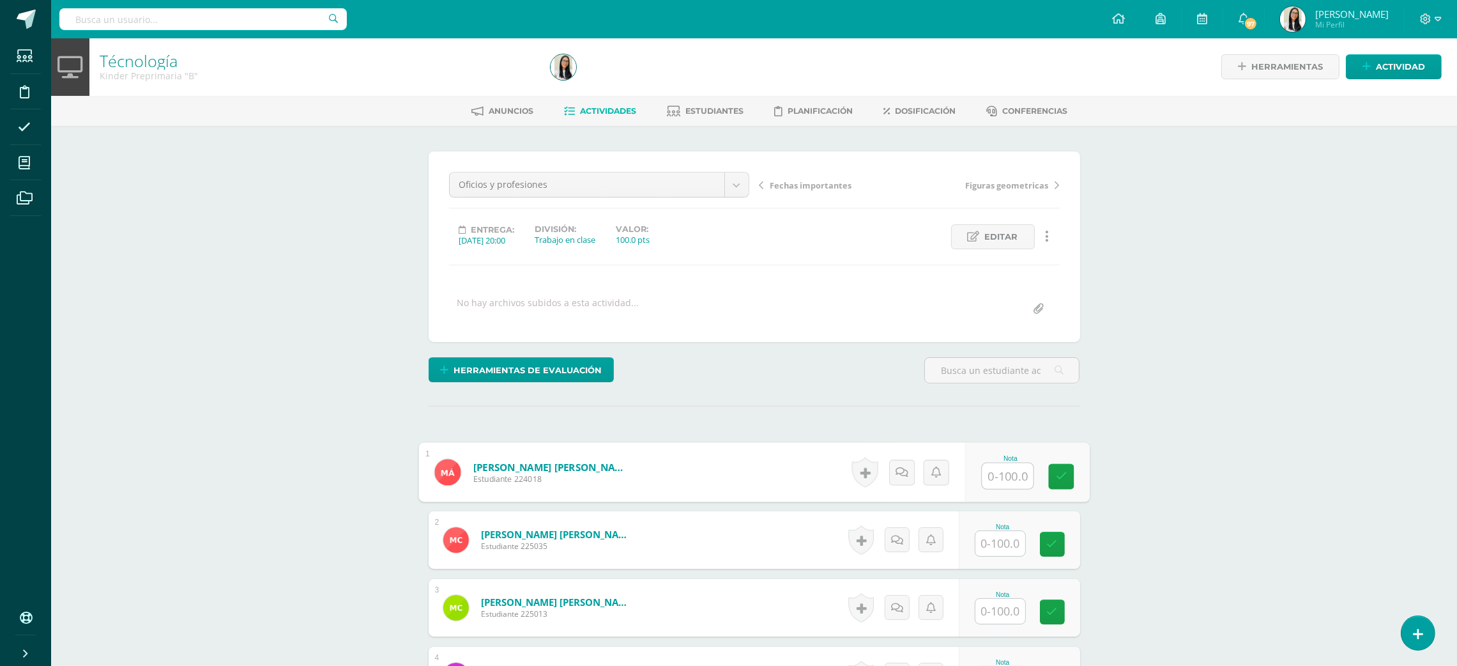
click at [987, 465] on input "text" at bounding box center [1007, 476] width 51 height 26
type input "100"
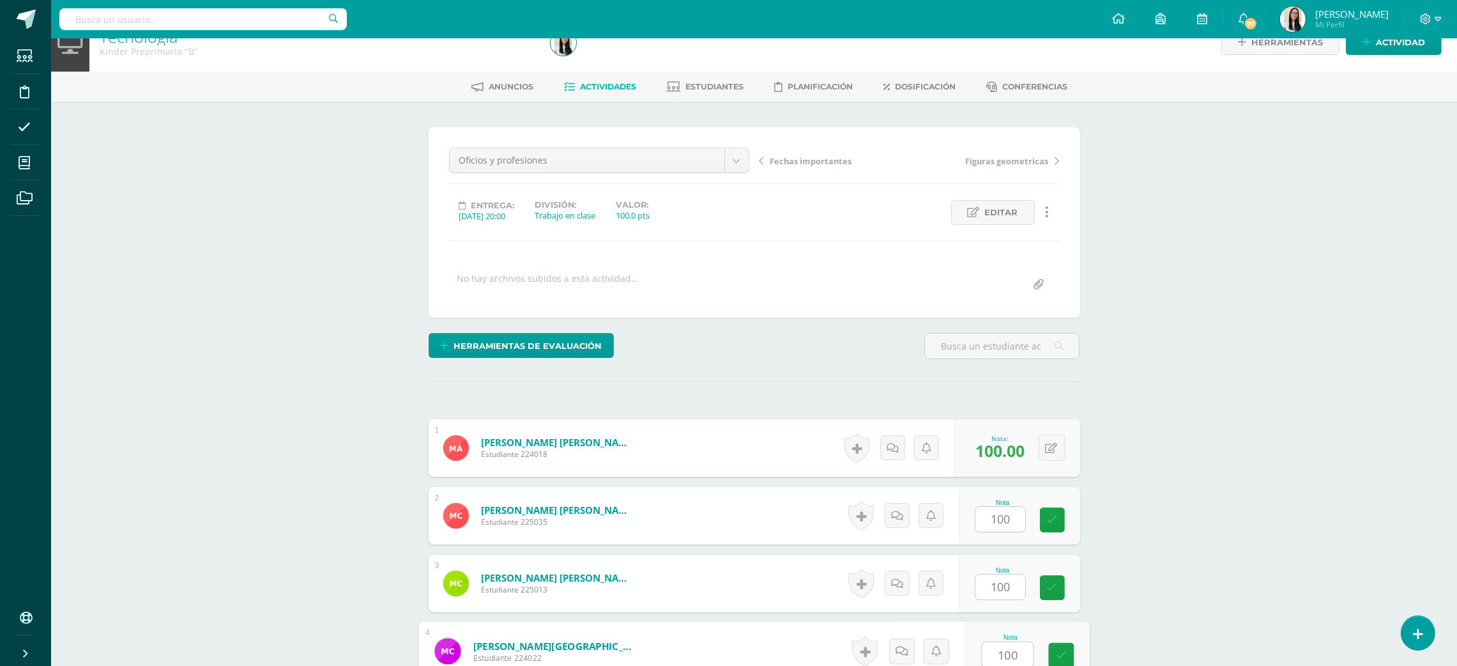
type input "100"
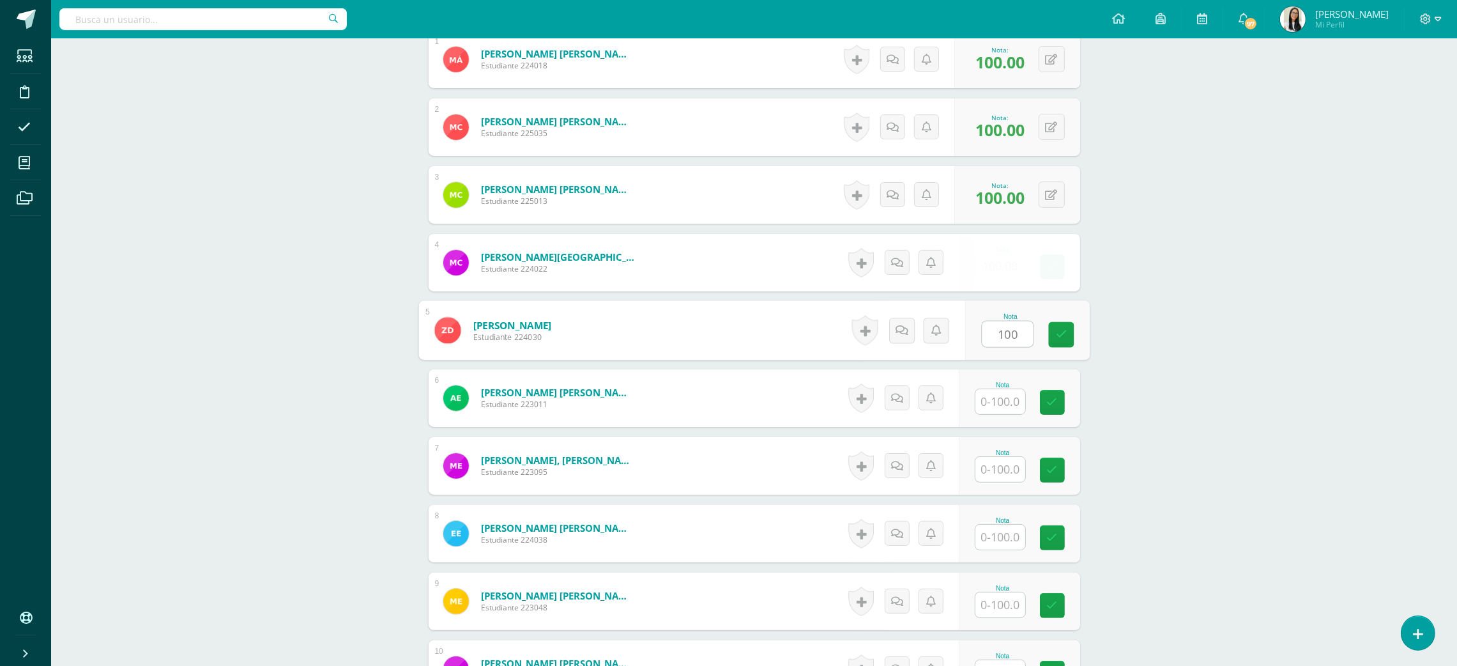
type input "100"
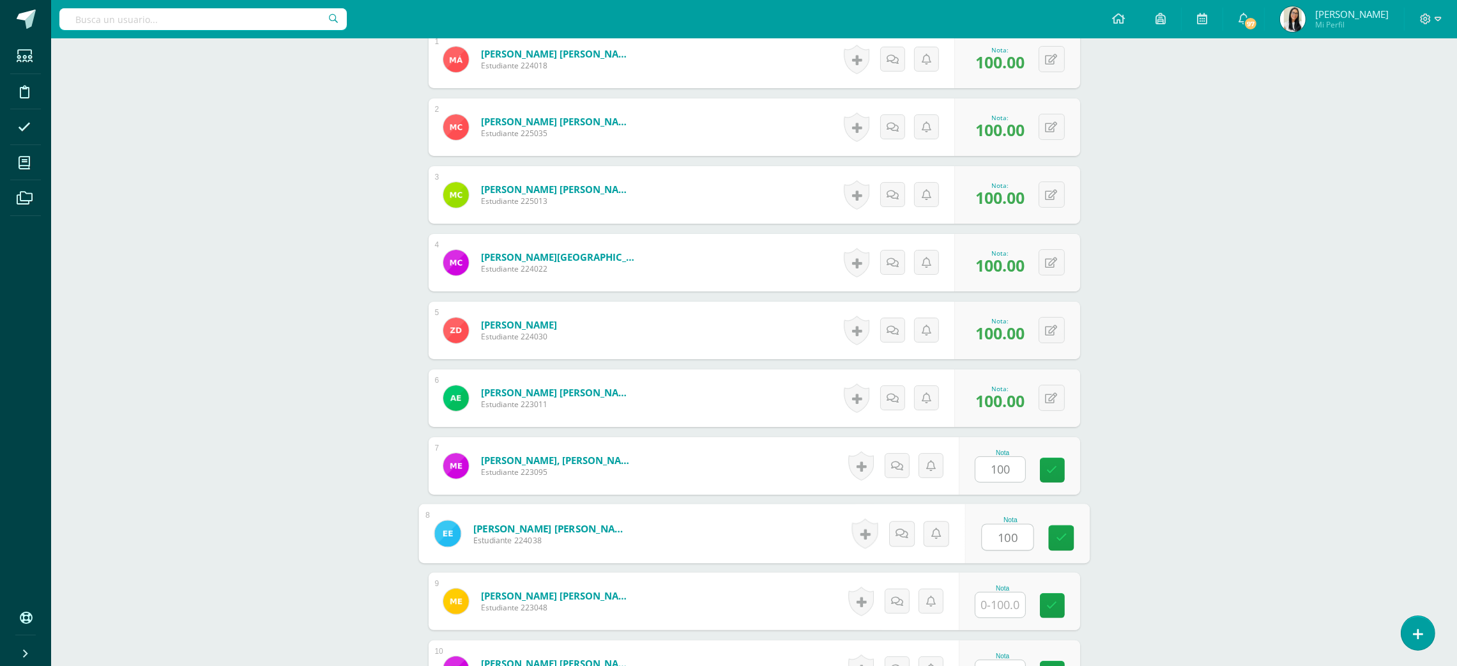
type input "100"
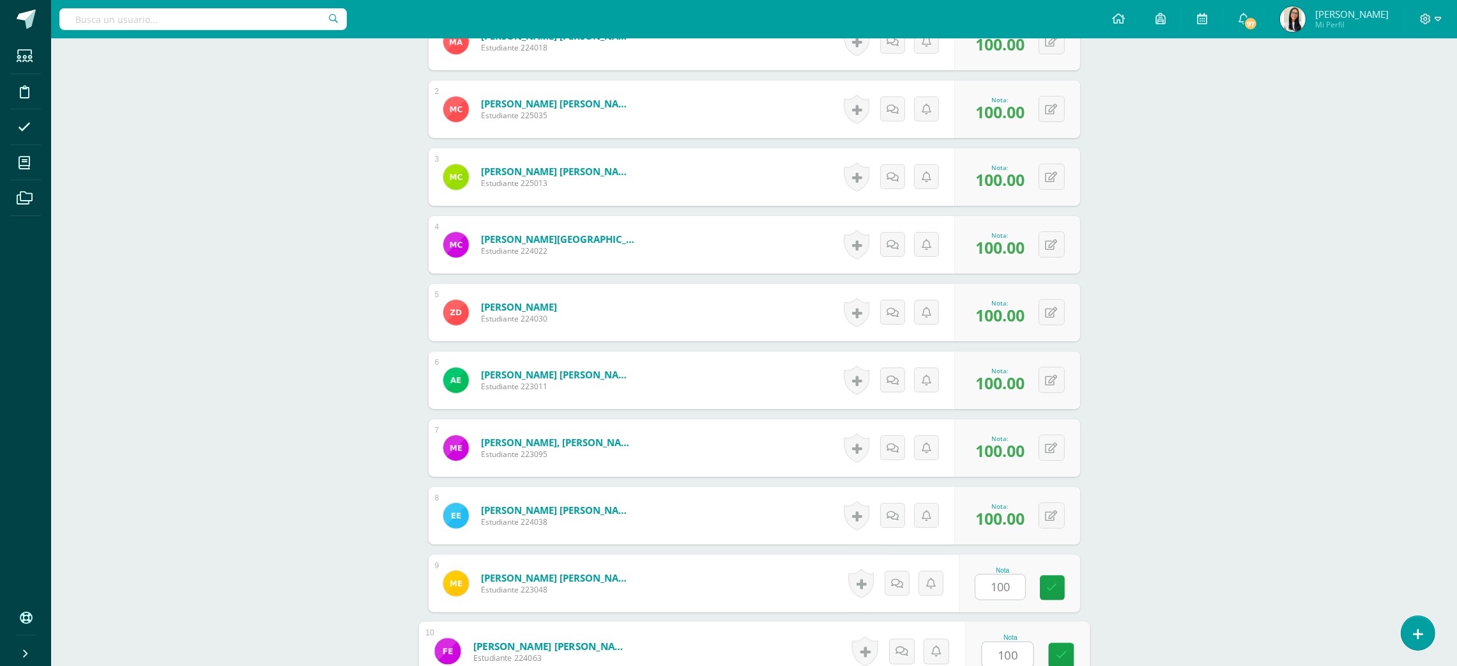
type input "100"
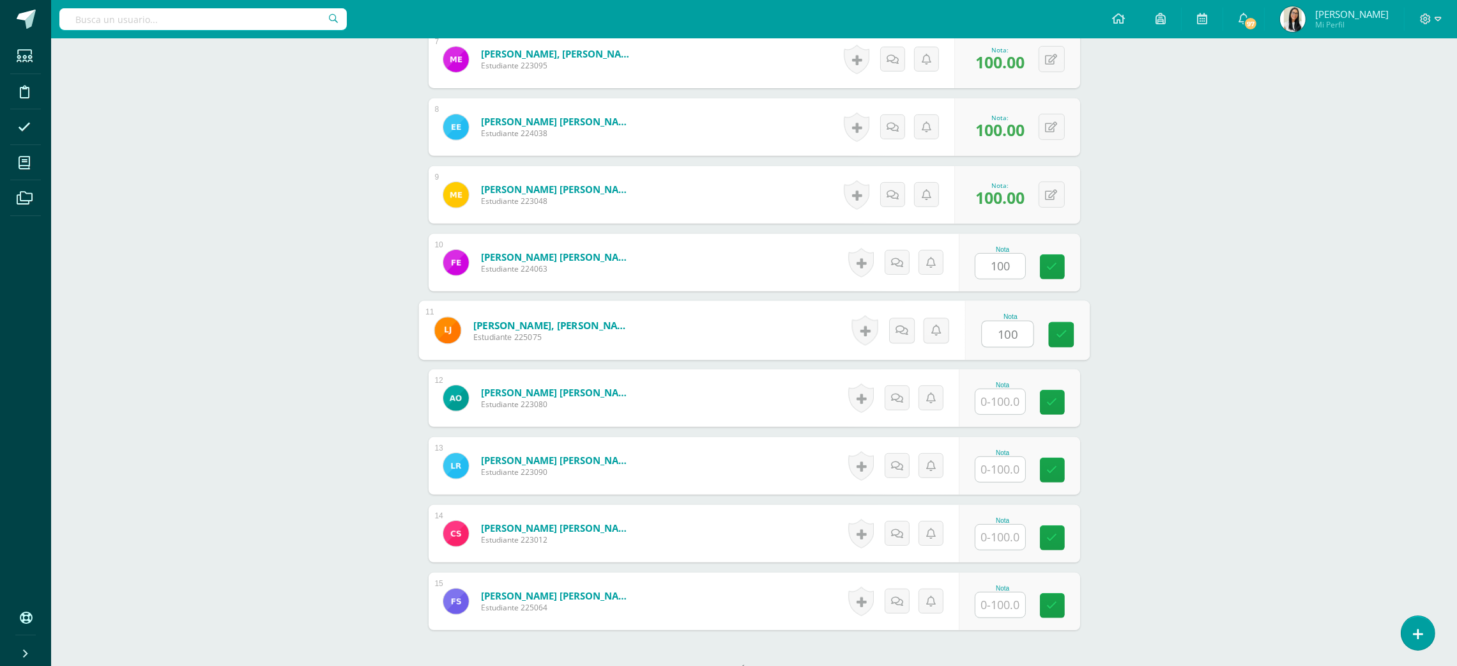
type input "100"
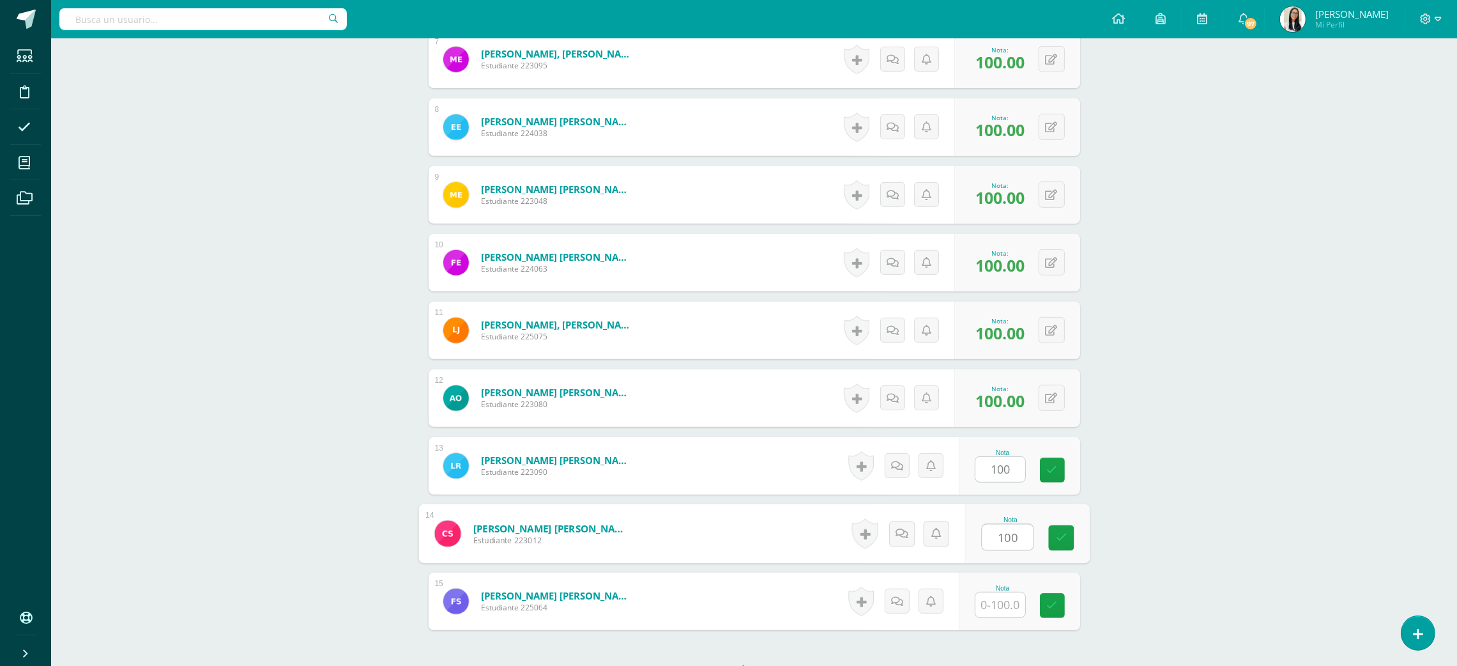
type input "100"
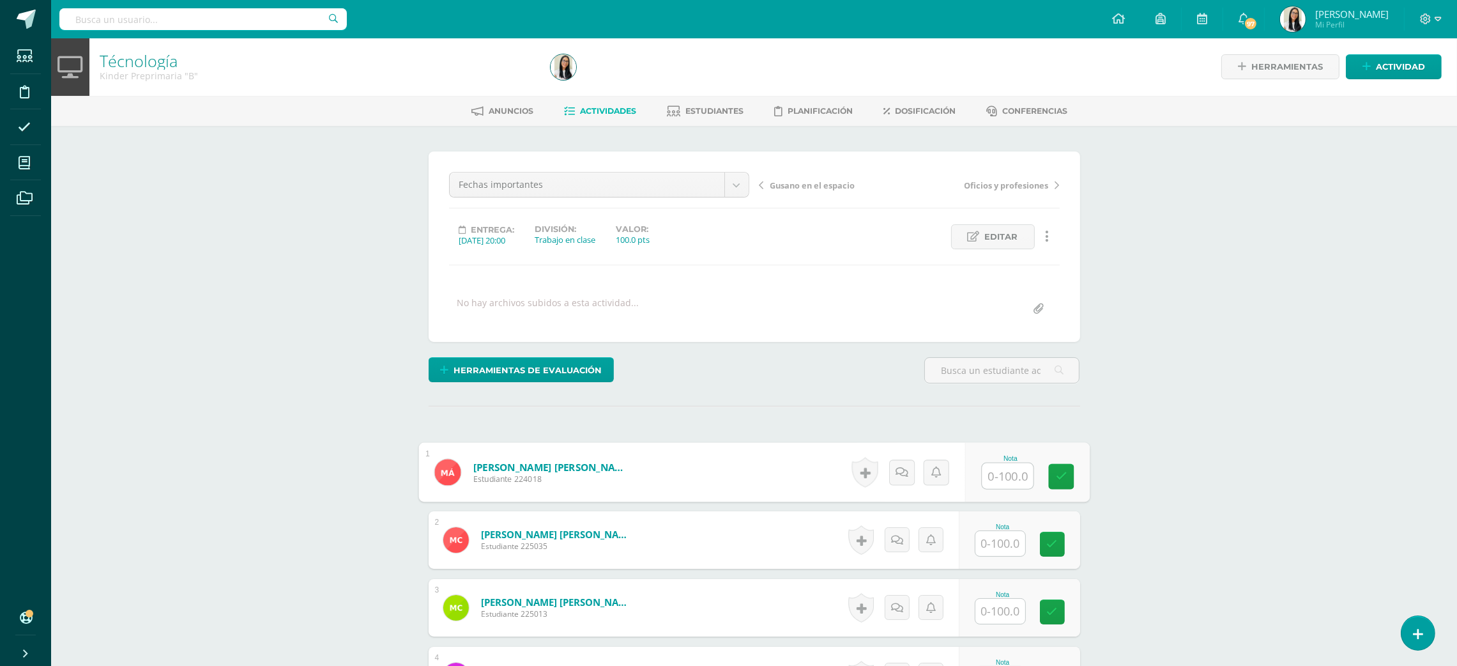
click at [1001, 468] on input "text" at bounding box center [1007, 476] width 51 height 26
type input "100"
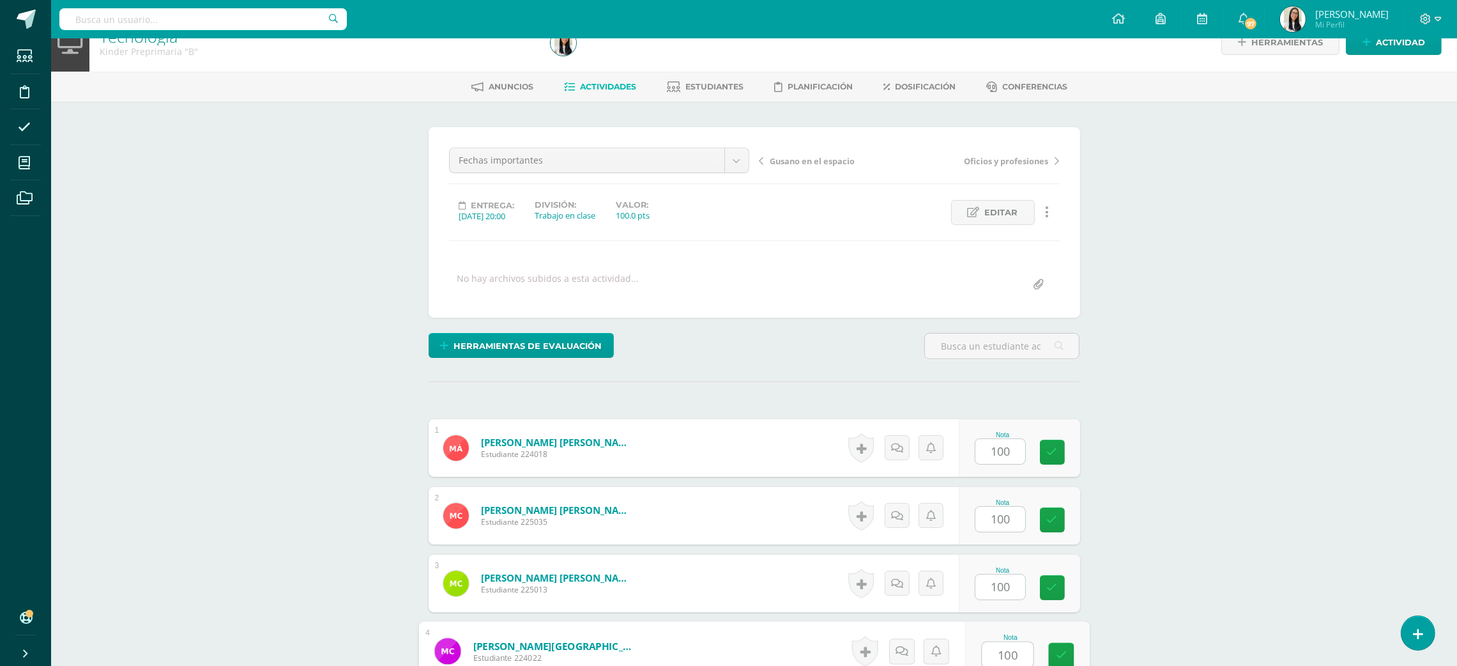
type input "100"
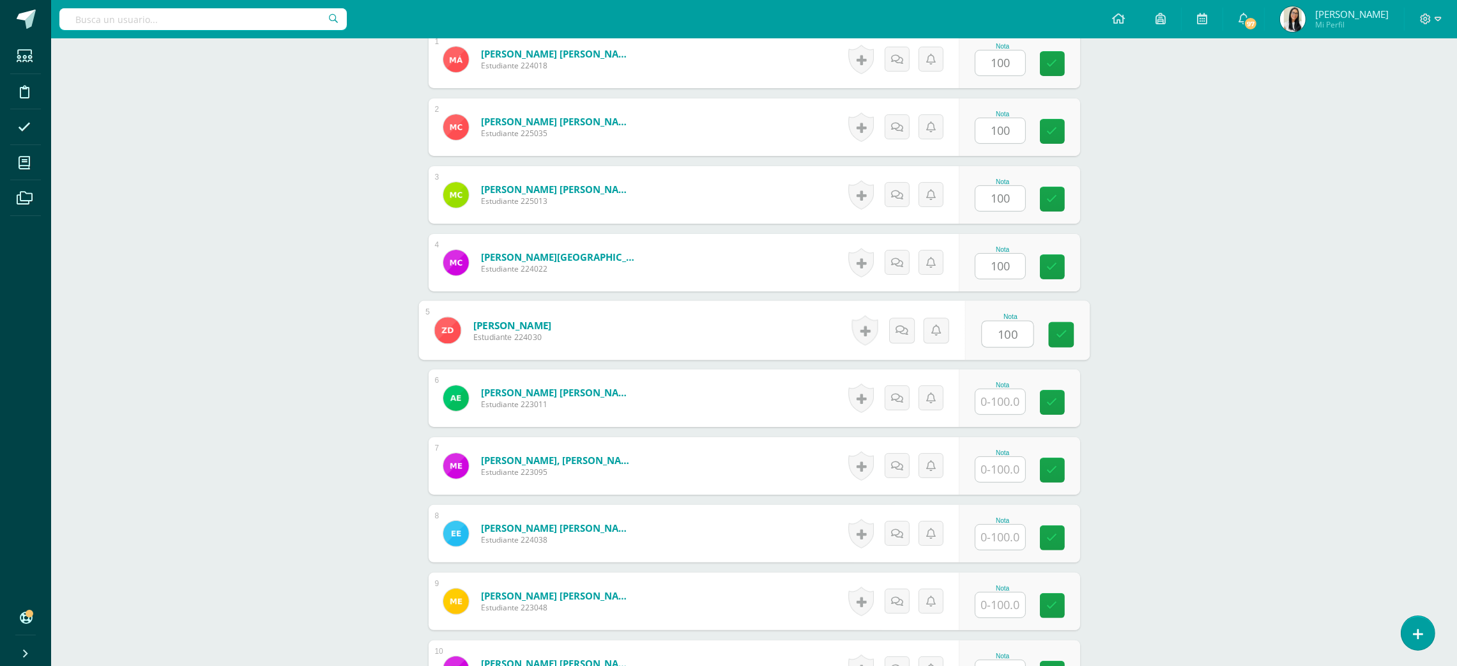
type input "100"
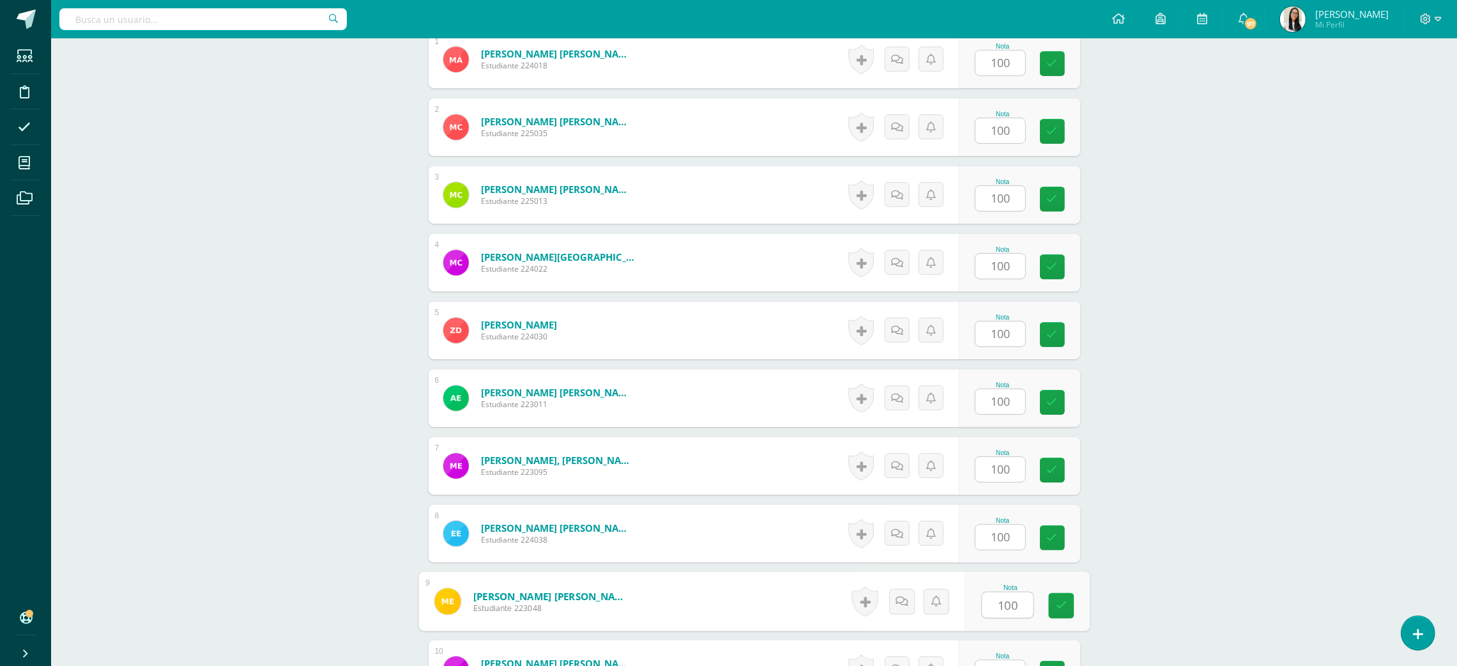
scroll to position [431, 0]
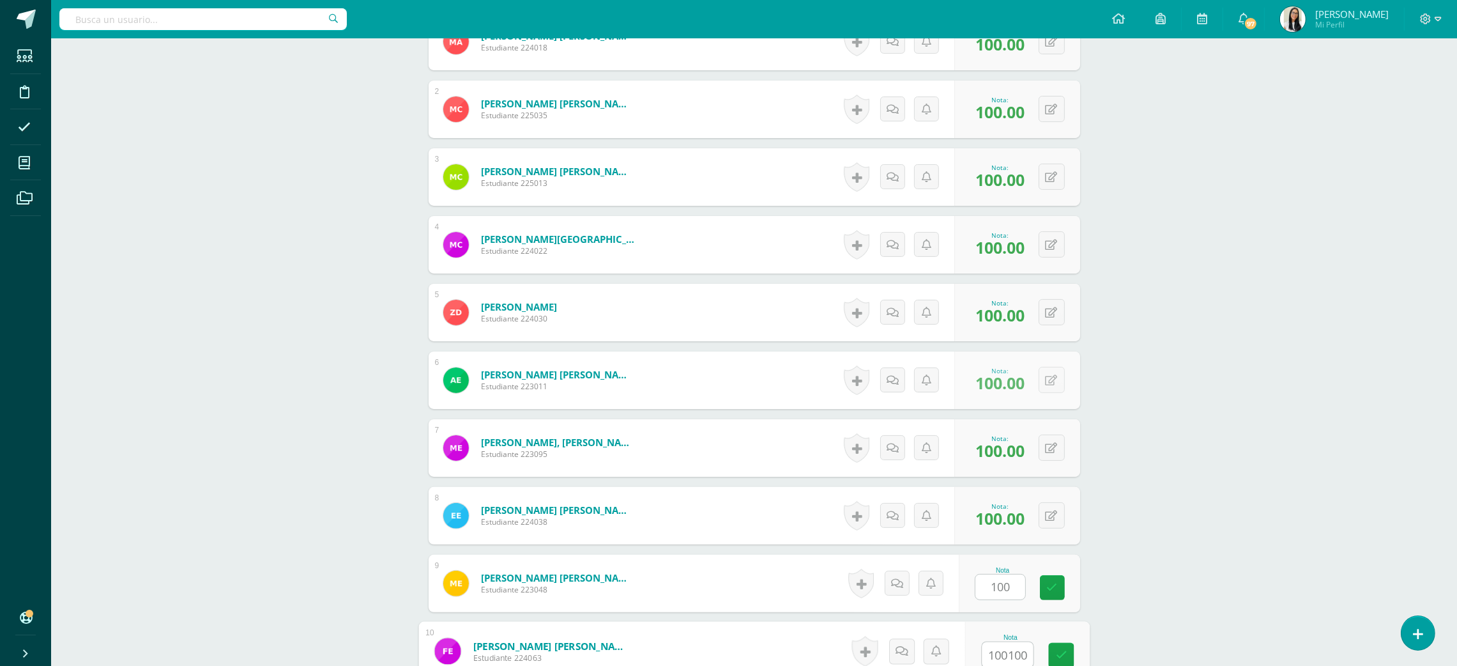
type input "0"
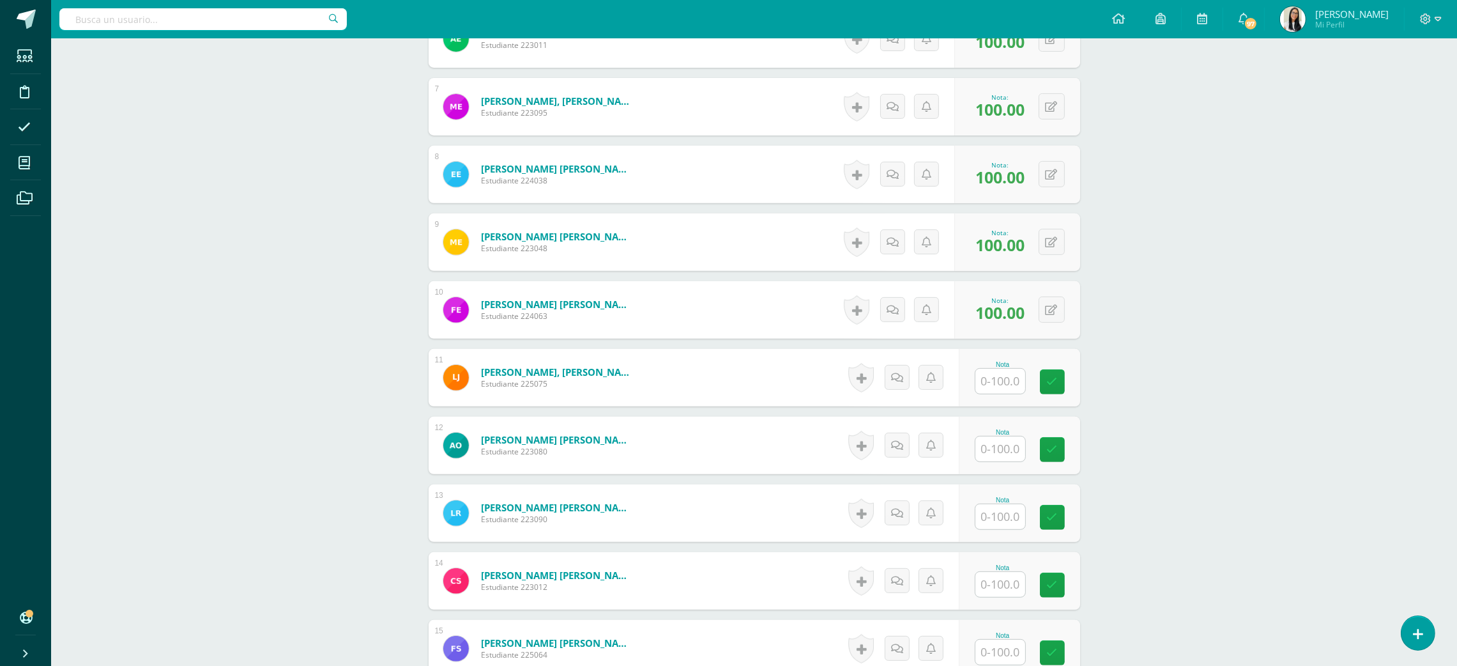
scroll to position [776, 0]
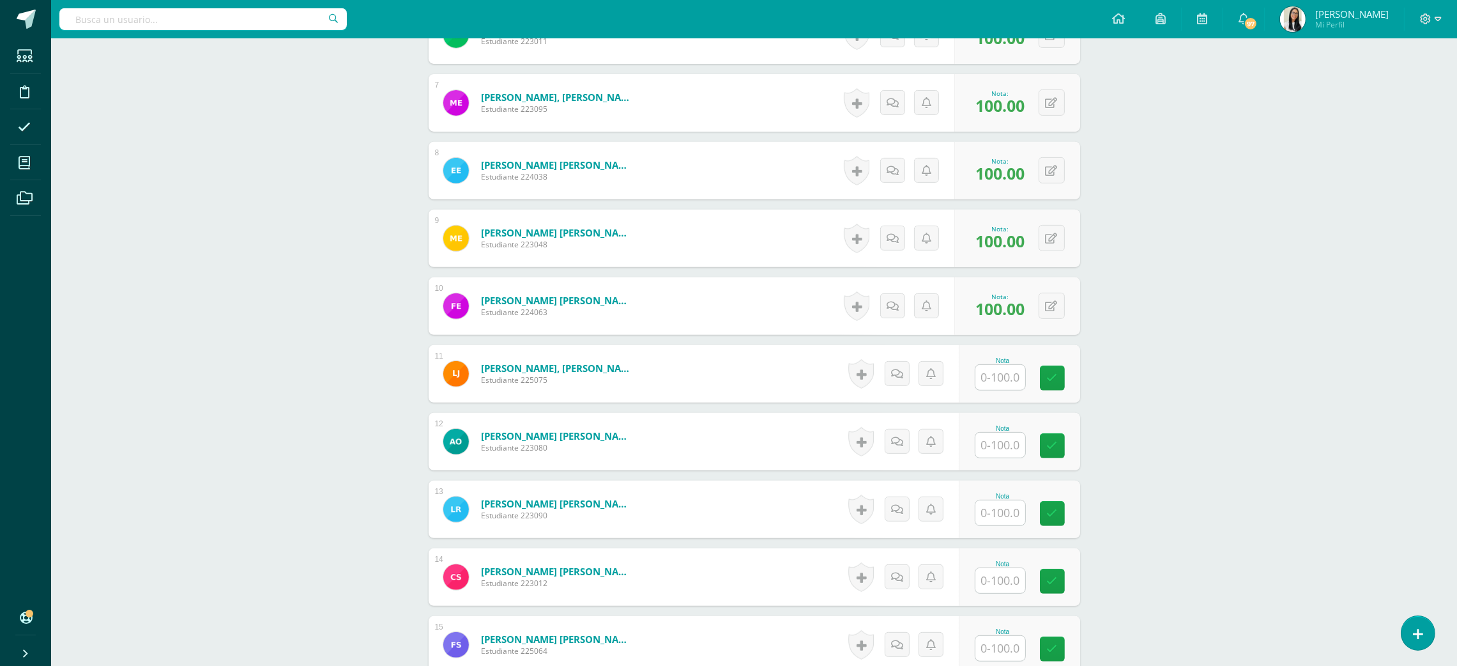
click at [1035, 399] on div "Nota" at bounding box center [1019, 373] width 121 height 57
click at [1000, 371] on input "text" at bounding box center [1000, 377] width 50 height 25
type input "100"
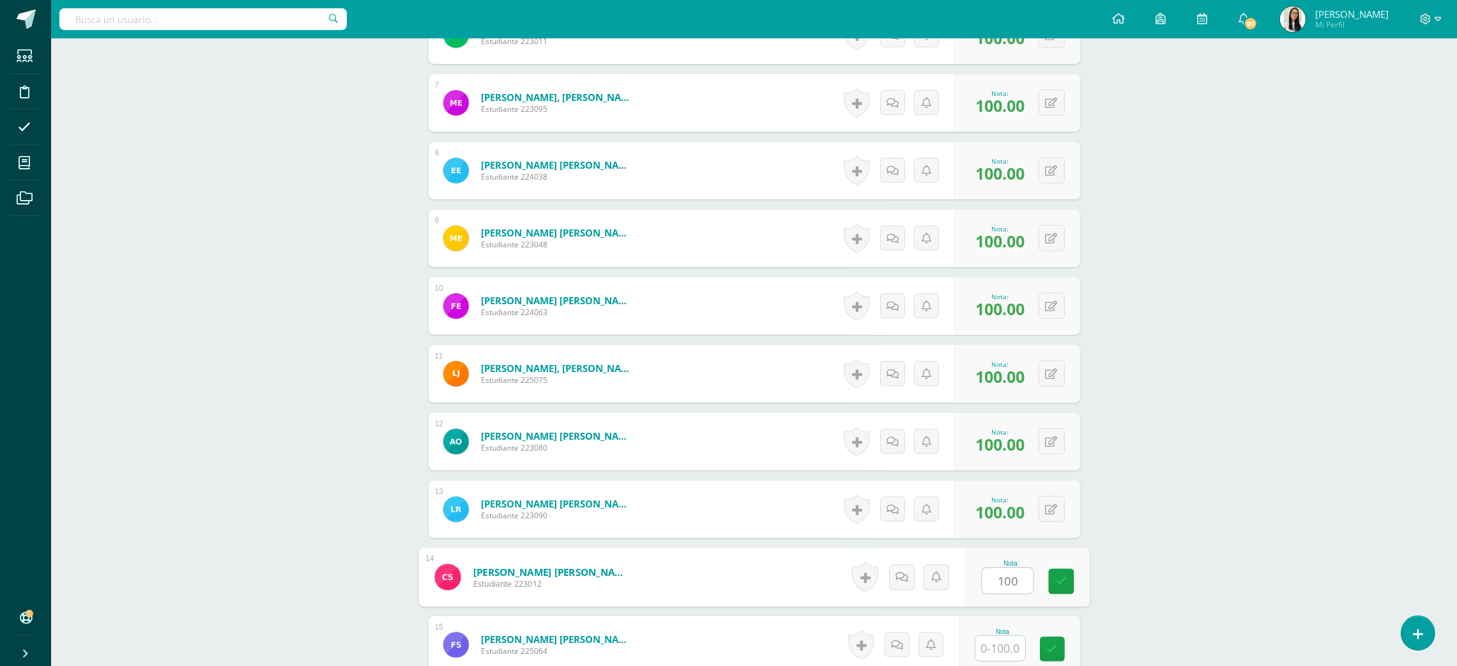
type input "100"
type input "100100"
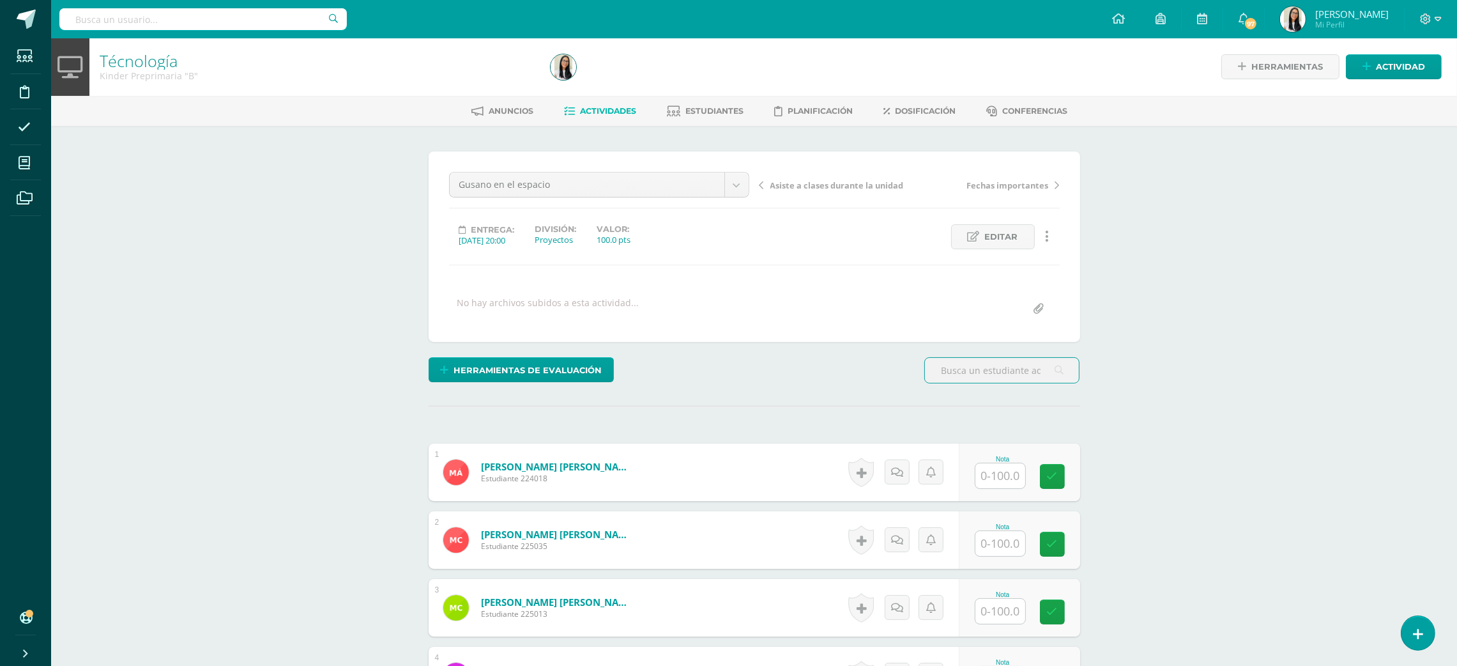
scroll to position [1, 0]
click at [1021, 475] on input "text" at bounding box center [1000, 475] width 50 height 25
type input "9"
type input "100"
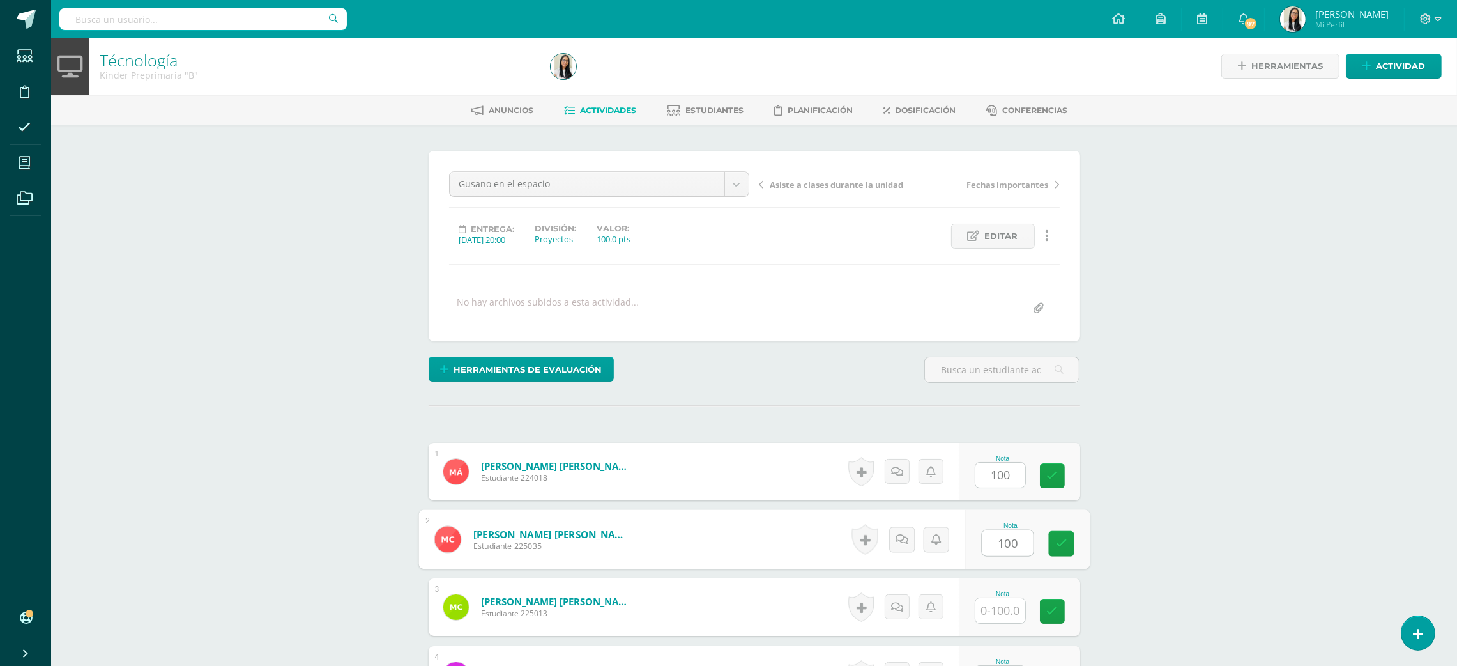
type input "100"
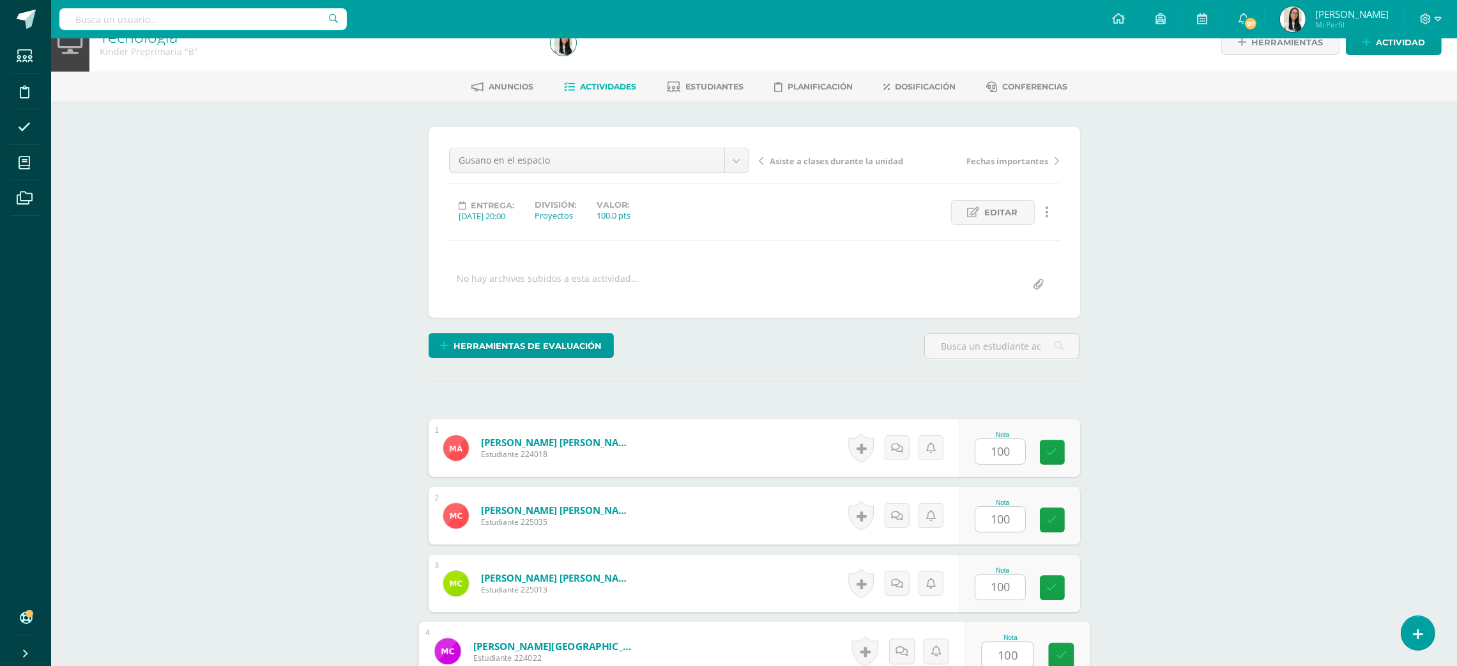
type input "100"
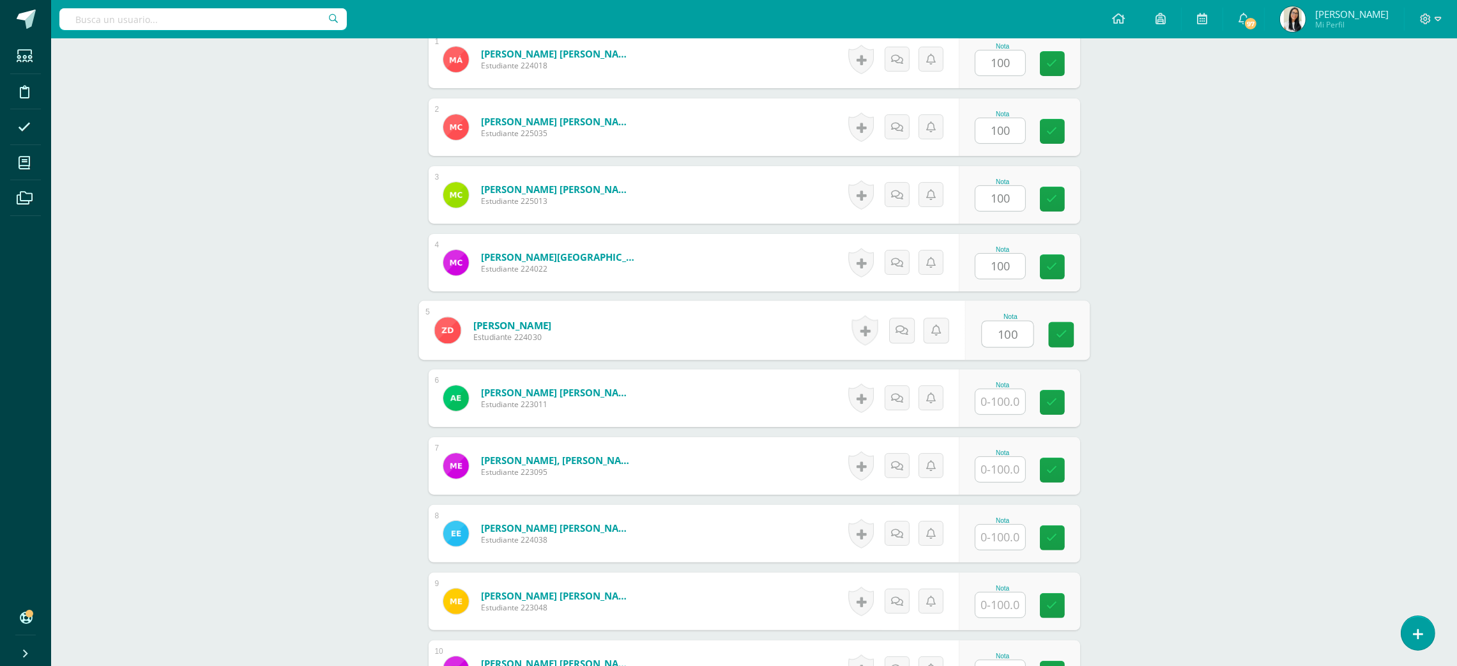
type input "100"
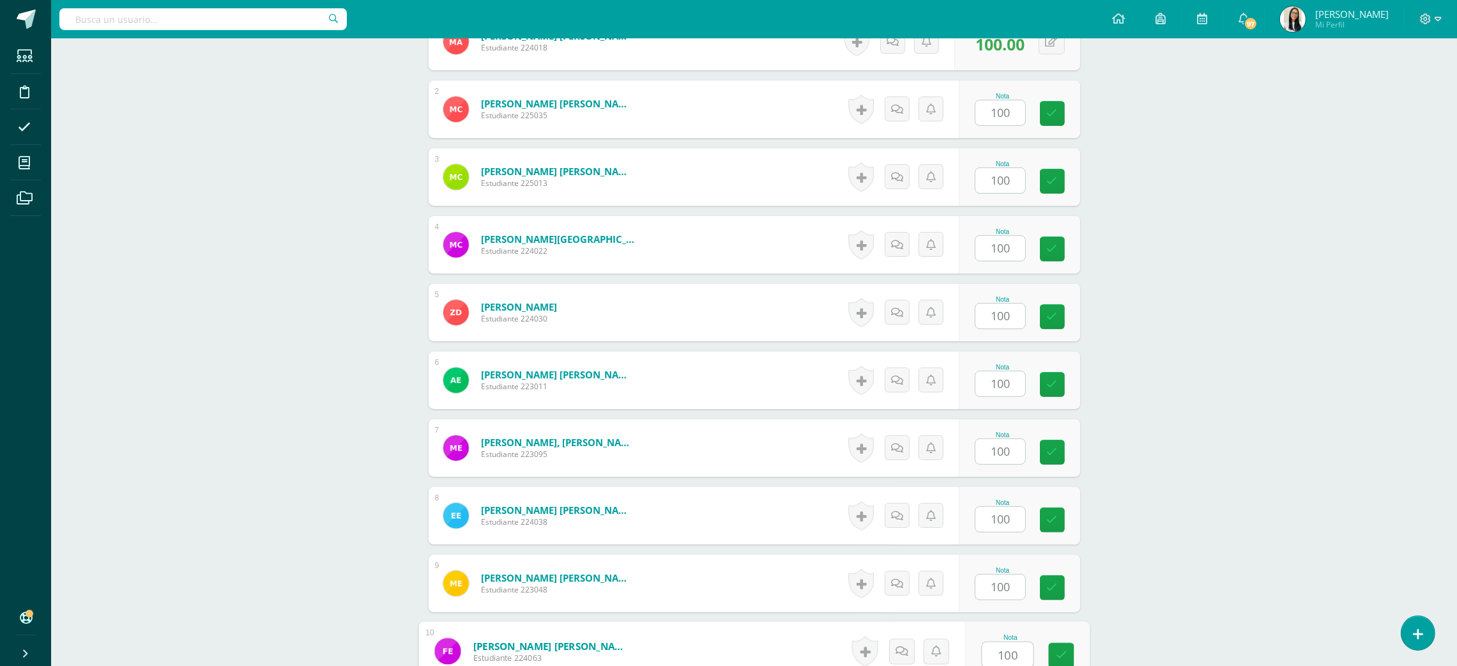
type input "100"
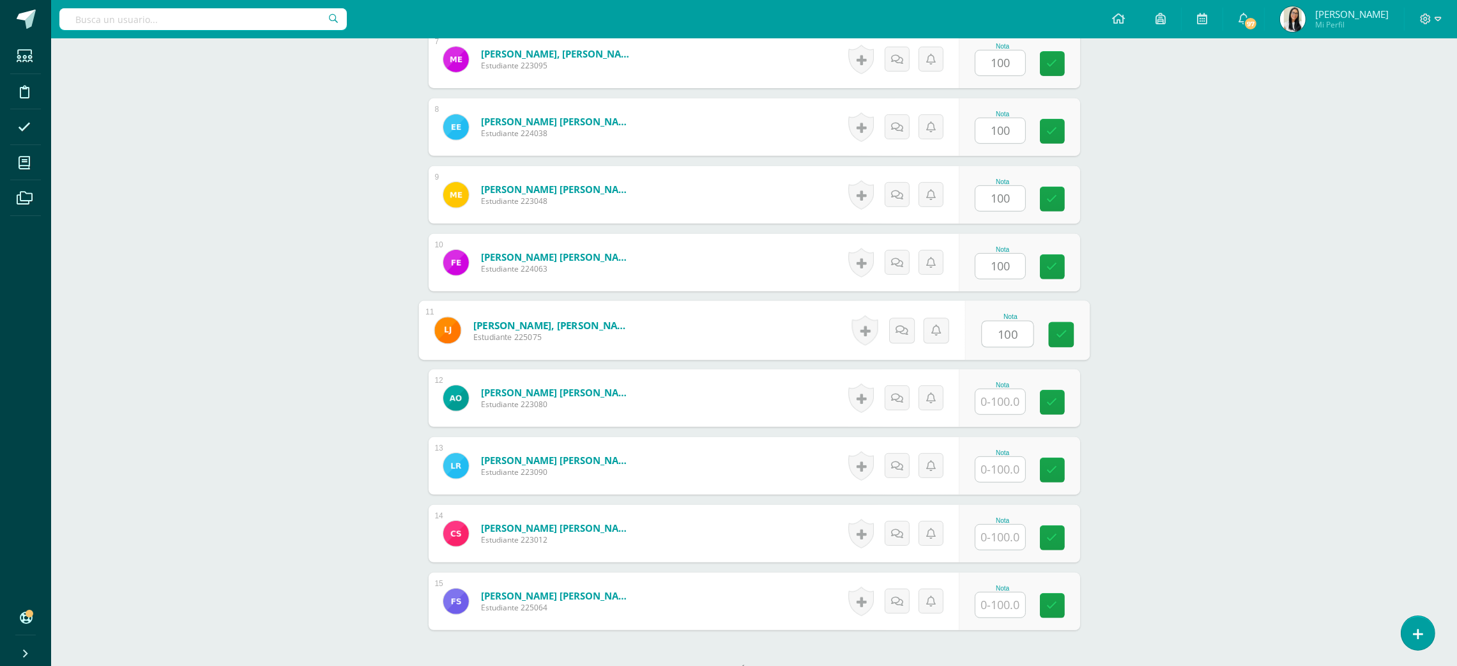
type input "100"
